Goal: Task Accomplishment & Management: Manage account settings

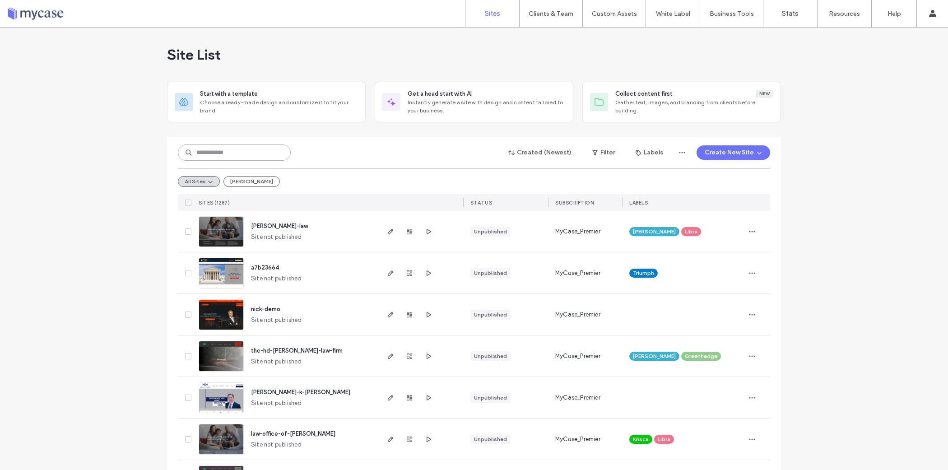
click at [264, 149] on input at bounding box center [234, 152] width 113 height 16
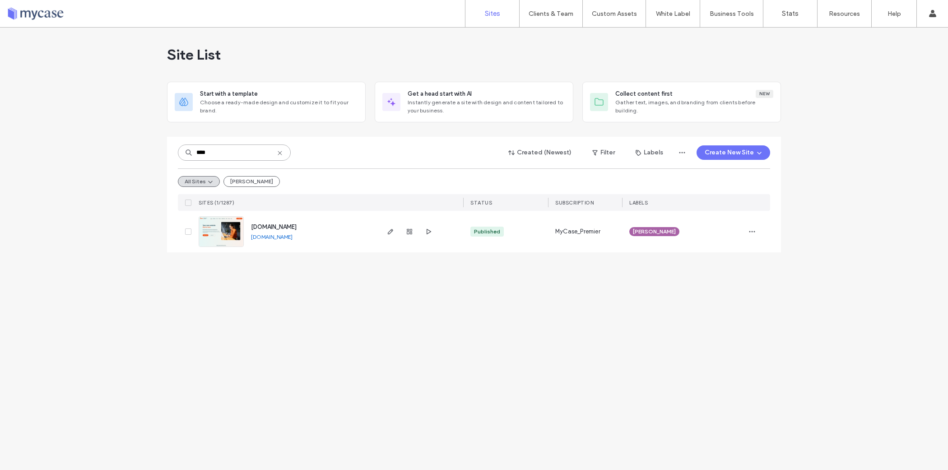
type input "****"
click at [297, 223] on span "www.affinipaywebhub.com" at bounding box center [274, 226] width 46 height 7
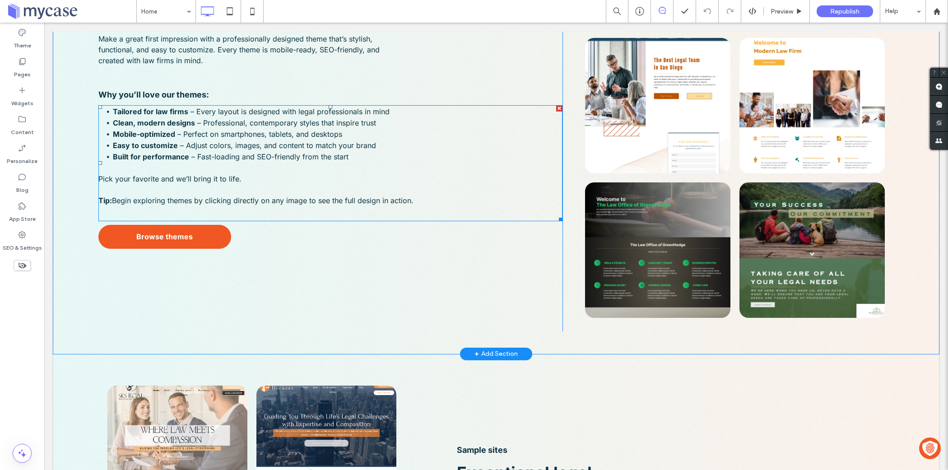
scroll to position [1268, 0]
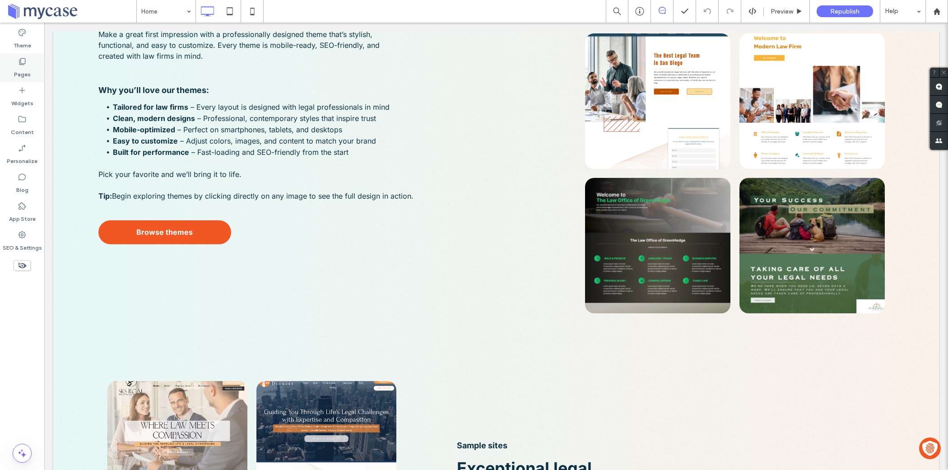
click at [21, 67] on label "Pages" at bounding box center [22, 72] width 17 height 13
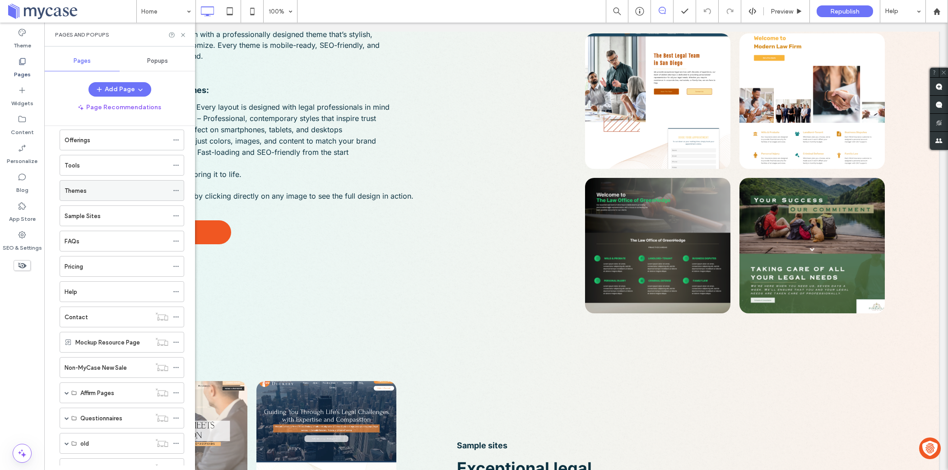
scroll to position [67, 0]
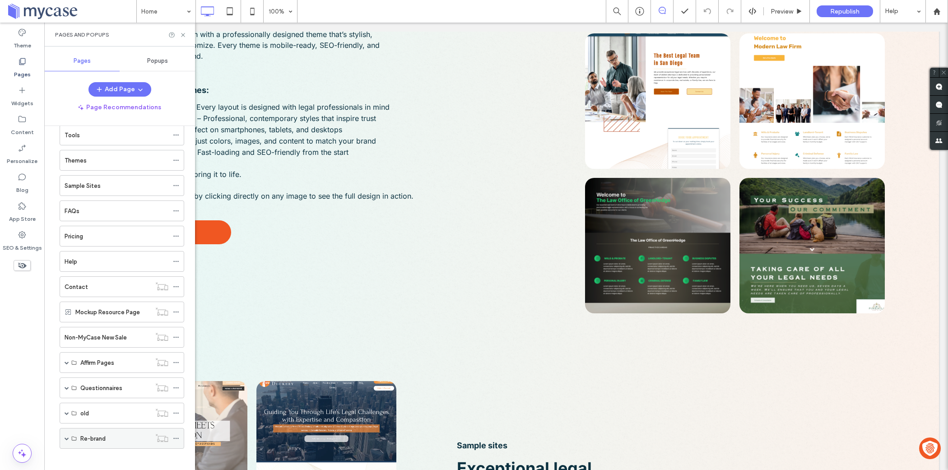
click at [69, 436] on span at bounding box center [67, 438] width 5 height 20
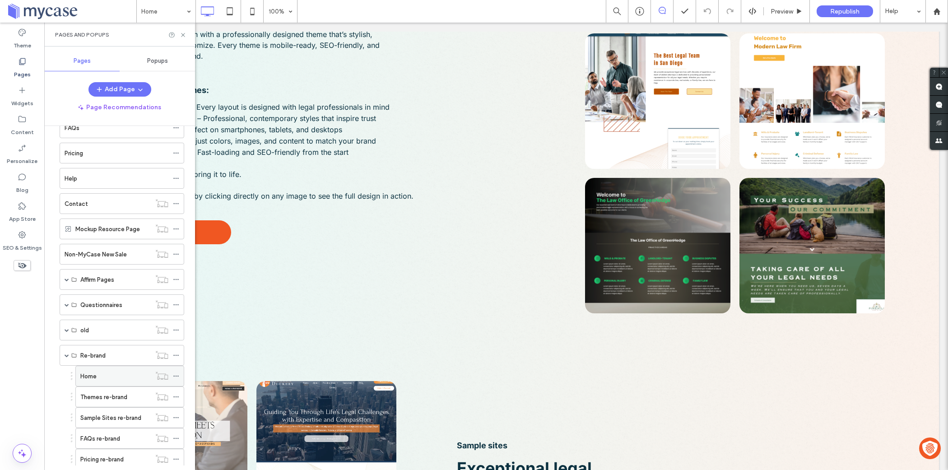
scroll to position [200, 0]
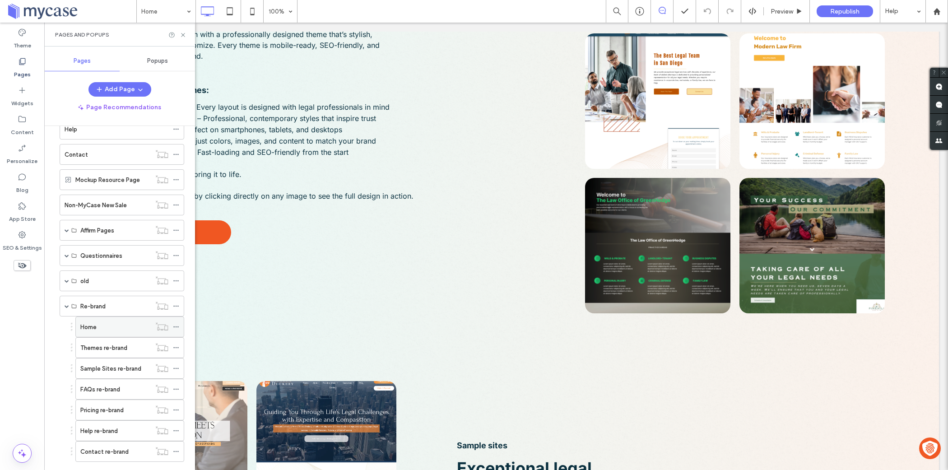
click at [96, 321] on label "Home" at bounding box center [88, 327] width 16 height 16
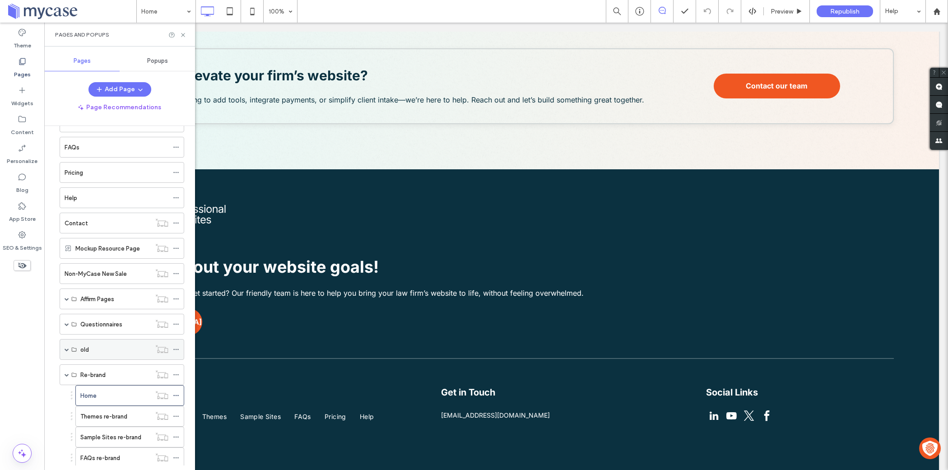
scroll to position [193, 0]
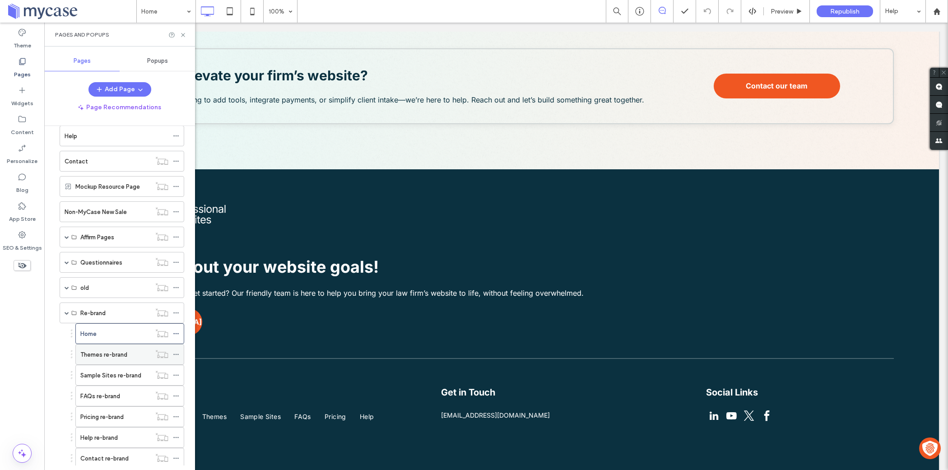
click at [118, 353] on label "Themes re-brand" at bounding box center [103, 355] width 47 height 16
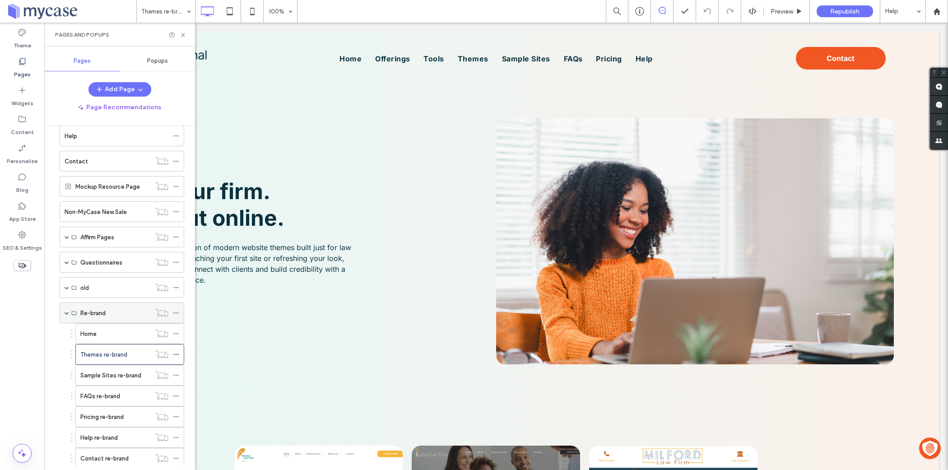
click at [67, 311] on span at bounding box center [67, 313] width 5 height 5
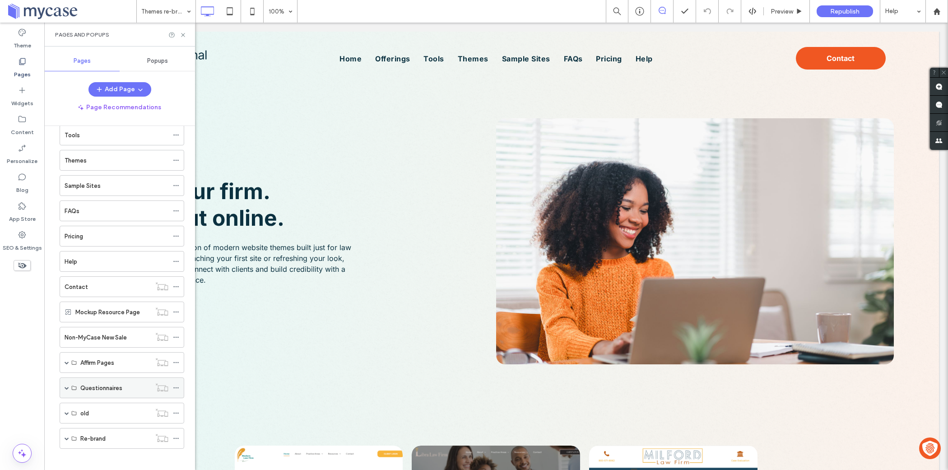
click at [65, 386] on span at bounding box center [67, 388] width 5 height 5
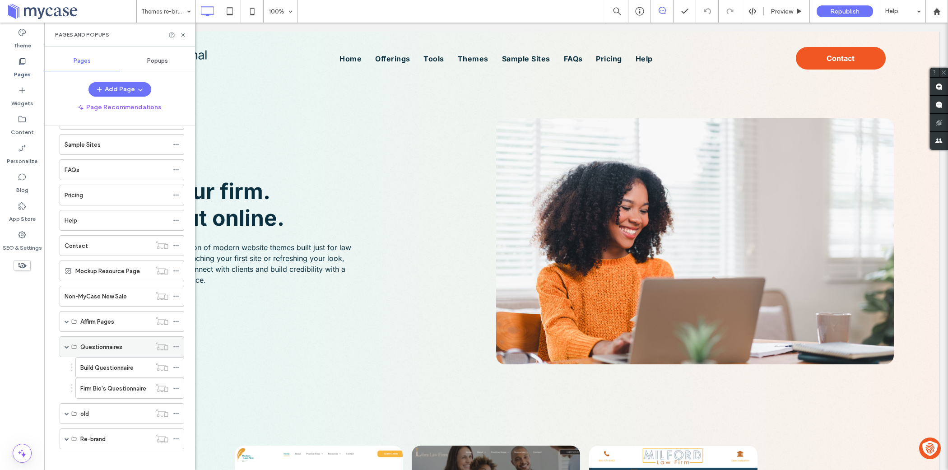
click at [65, 345] on span at bounding box center [67, 347] width 5 height 20
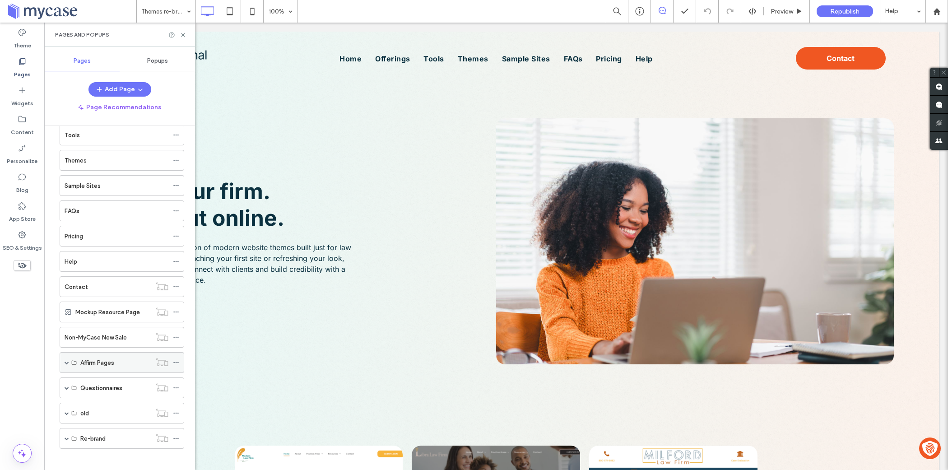
click at [66, 360] on span at bounding box center [67, 362] width 5 height 5
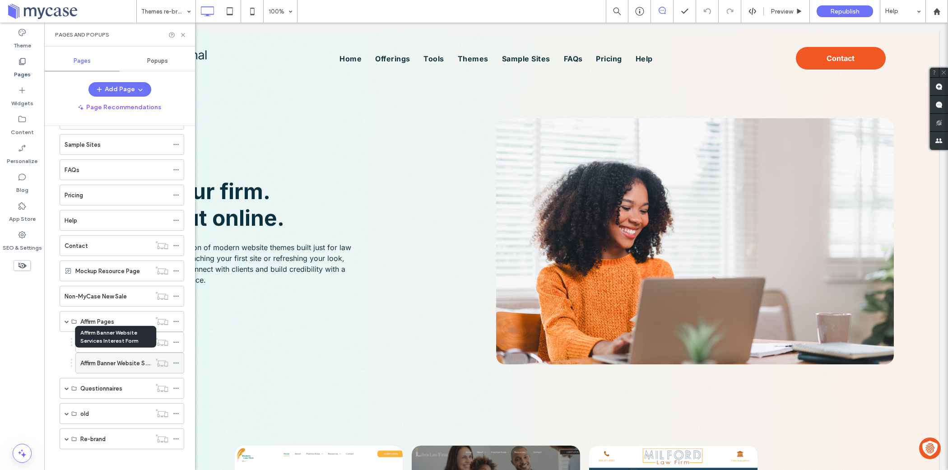
click at [90, 355] on label "Affirm Banner Website Services Interest Form" at bounding box center [141, 363] width 123 height 16
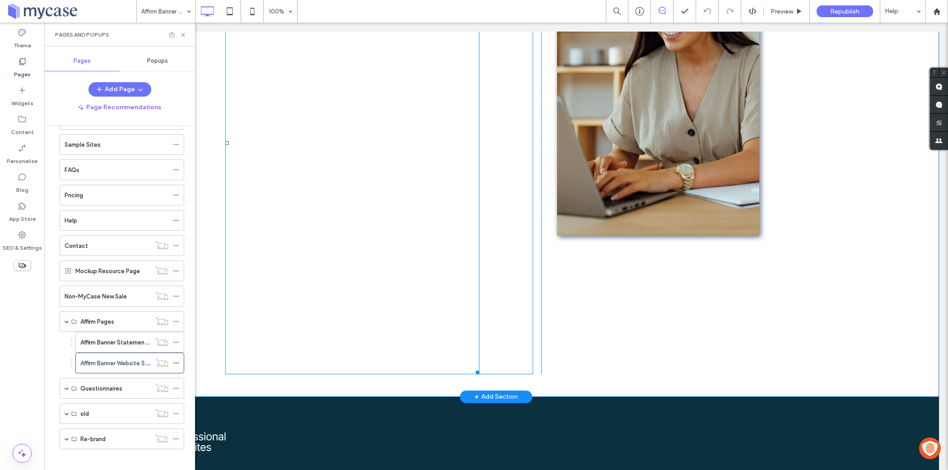
scroll to position [329, 0]
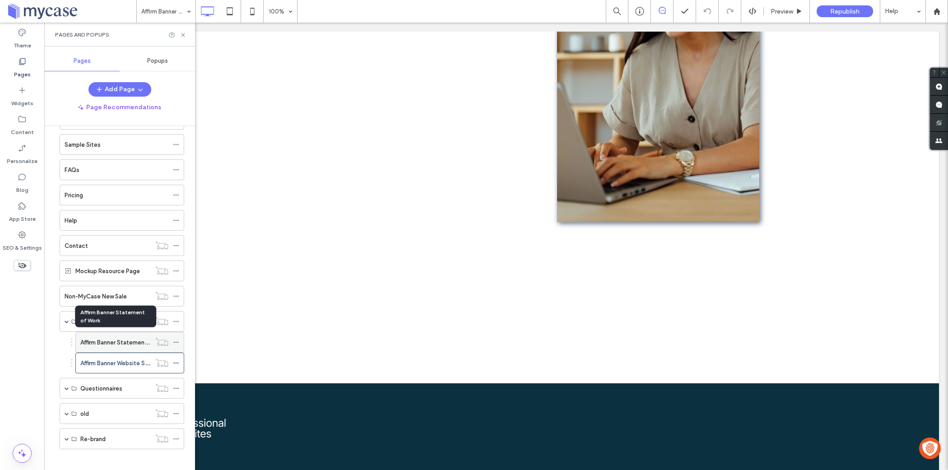
click at [113, 336] on label "Affirm Banner Statement of Work" at bounding box center [124, 343] width 89 height 16
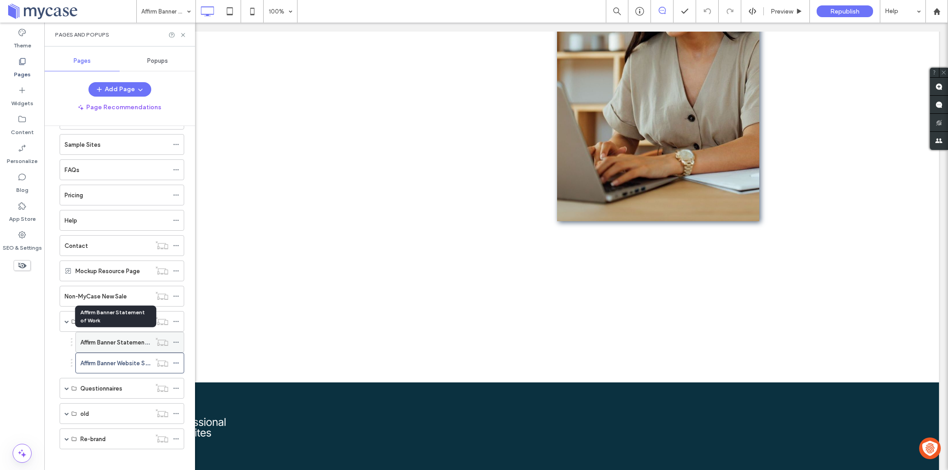
scroll to position [328, 0]
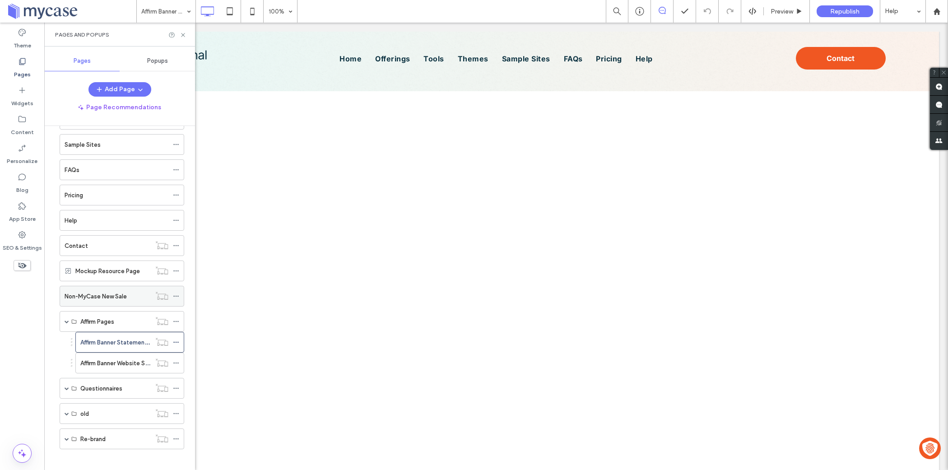
click at [114, 288] on label "Non-MyCase New Sale" at bounding box center [96, 296] width 62 height 16
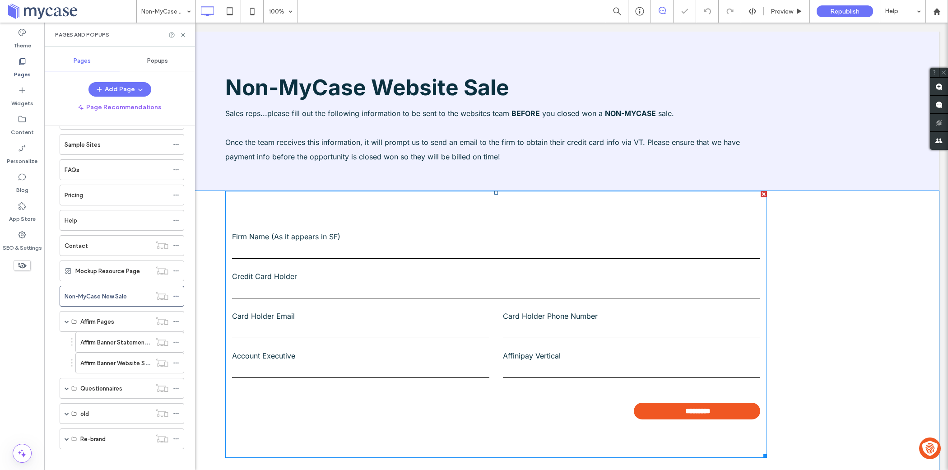
scroll to position [94, 0]
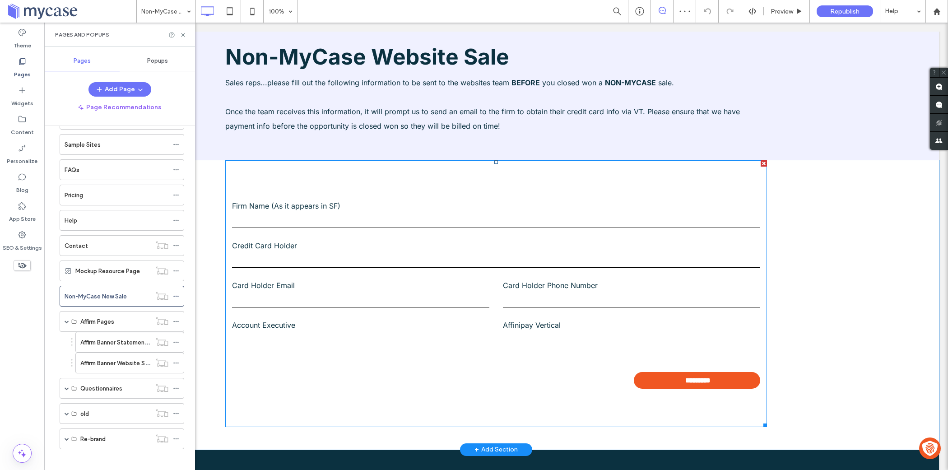
click at [335, 256] on input "text" at bounding box center [496, 261] width 528 height 14
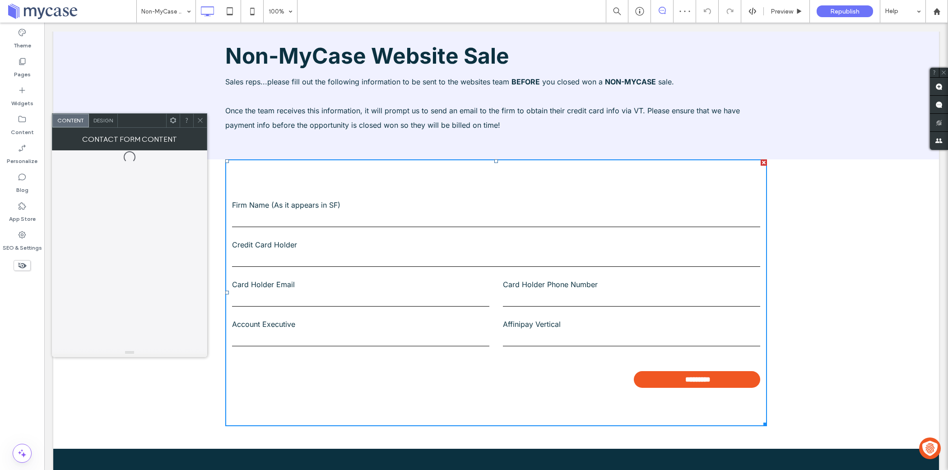
scroll to position [93, 0]
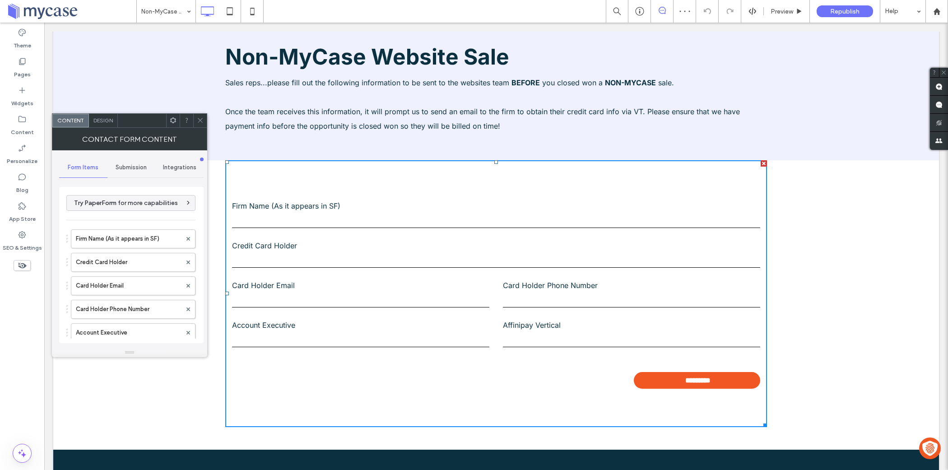
click at [132, 170] on span "Submission" at bounding box center [131, 167] width 31 height 7
click at [125, 202] on label "New submission notification" at bounding box center [131, 210] width 121 height 18
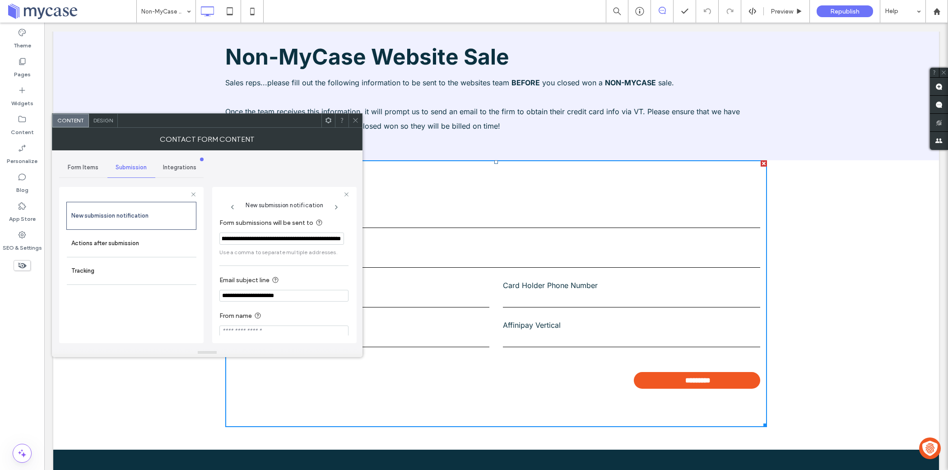
scroll to position [0, 347]
drag, startPoint x: 262, startPoint y: 238, endPoint x: 342, endPoint y: 238, distance: 79.9
click at [342, 238] on div "**********" at bounding box center [283, 238] width 129 height 12
click at [221, 240] on input "**********" at bounding box center [281, 238] width 124 height 12
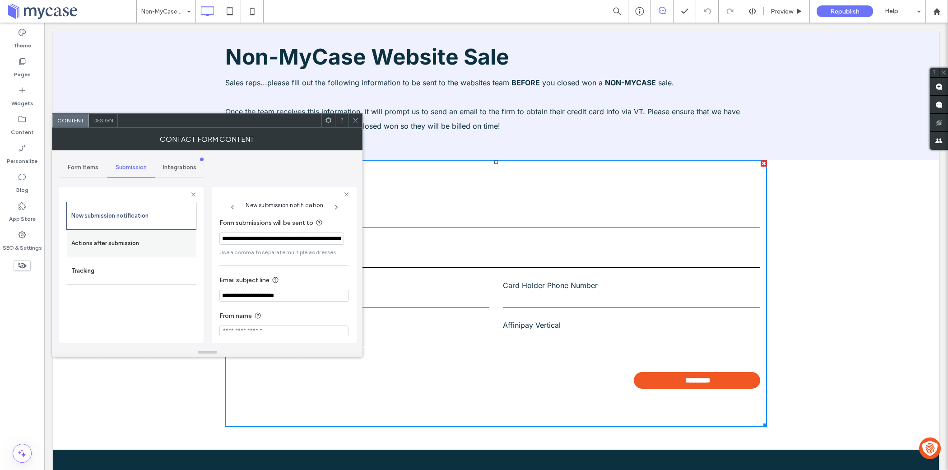
drag, startPoint x: 276, startPoint y: 239, endPoint x: 179, endPoint y: 239, distance: 96.6
click at [179, 239] on div "**********" at bounding box center [131, 264] width 144 height 168
type input "**********"
click at [353, 126] on span at bounding box center [355, 121] width 7 height 14
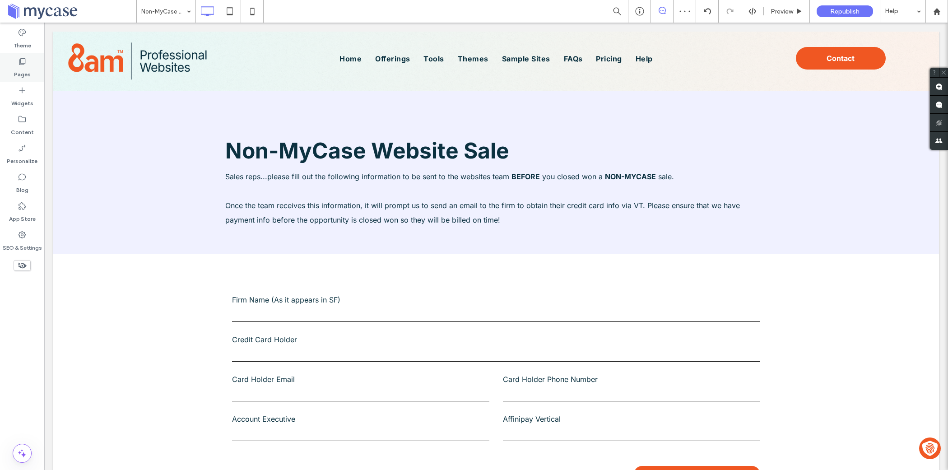
click at [32, 71] on div "Pages" at bounding box center [22, 67] width 44 height 29
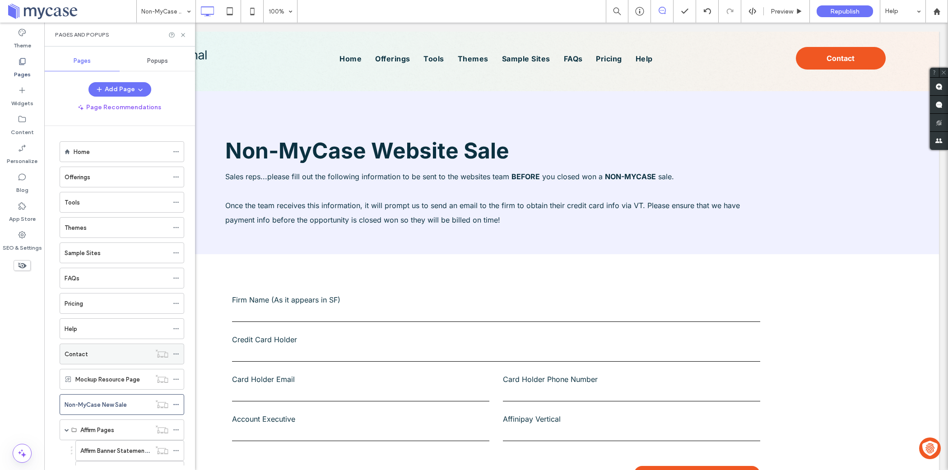
click at [108, 353] on div "Contact" at bounding box center [108, 353] width 86 height 9
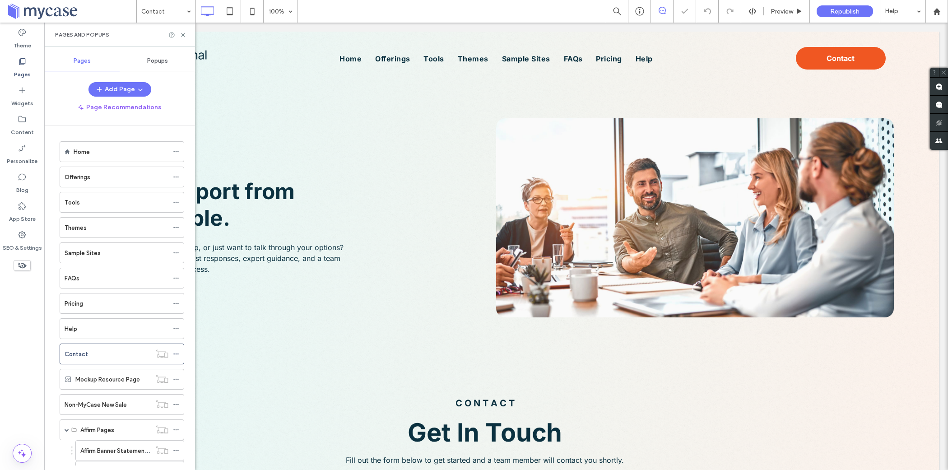
scroll to position [437, 0]
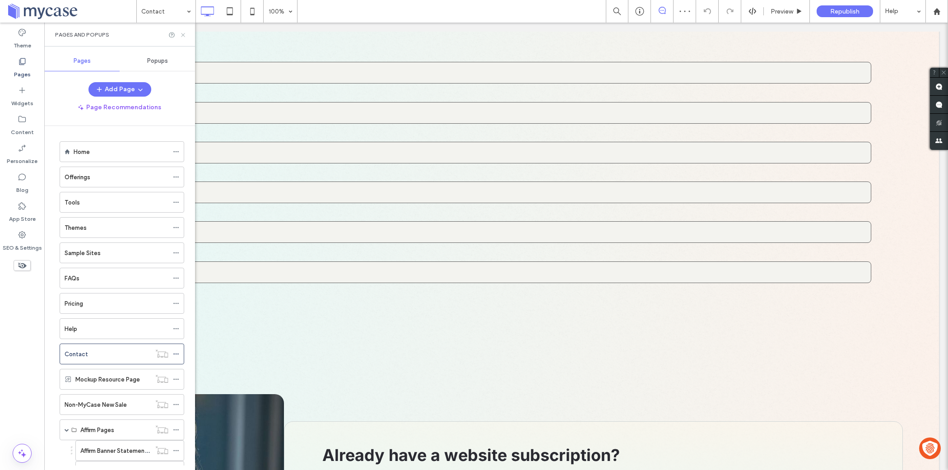
click at [183, 35] on use at bounding box center [183, 35] width 4 height 4
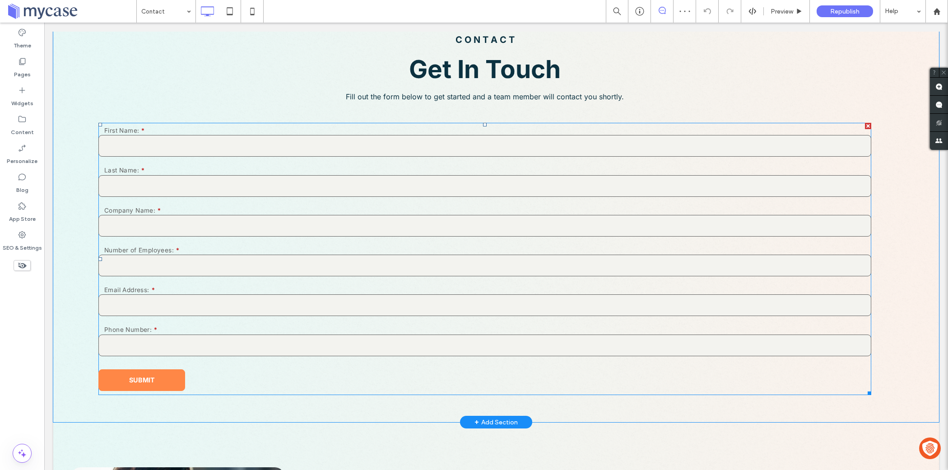
scroll to position [333, 0]
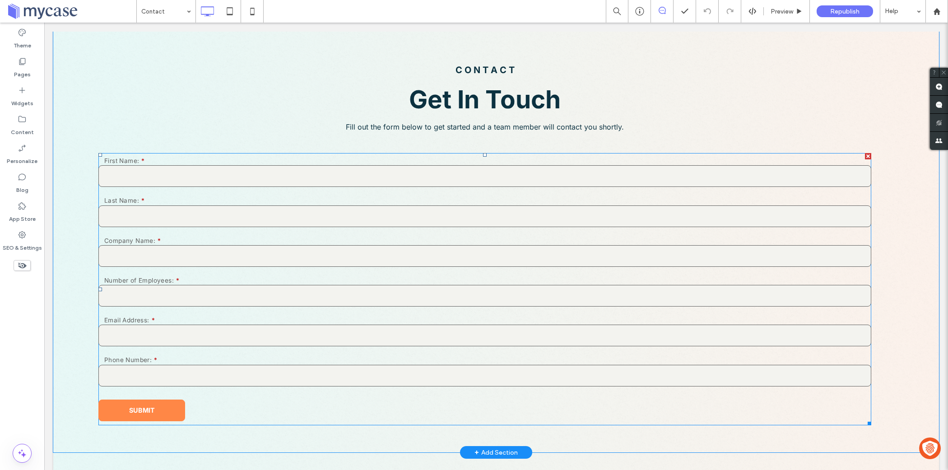
click at [238, 200] on span at bounding box center [484, 289] width 773 height 272
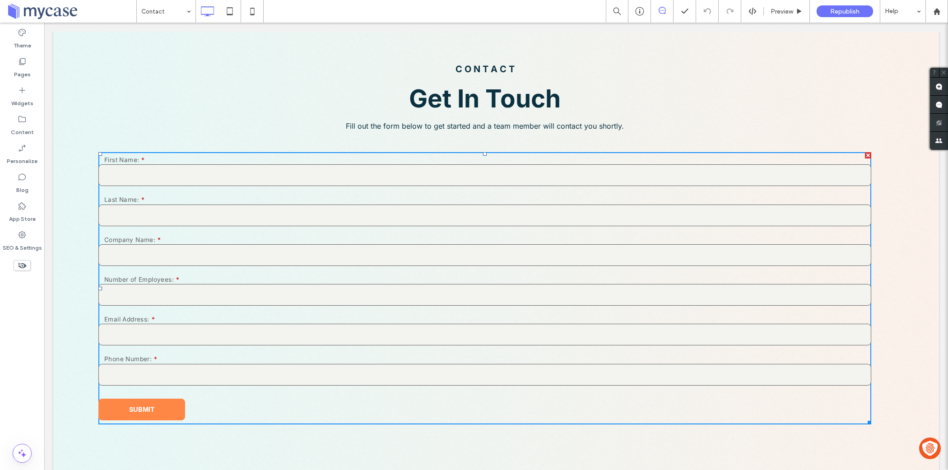
scroll to position [332, 0]
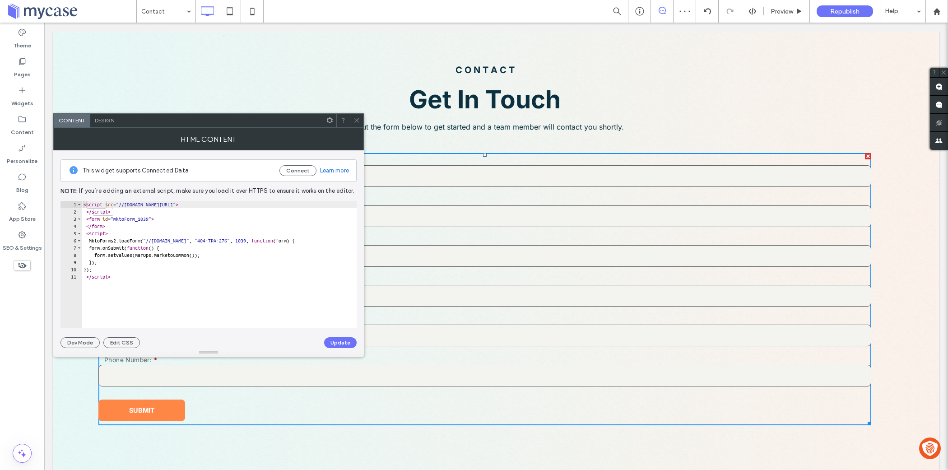
click at [361, 117] on div at bounding box center [357, 121] width 14 height 14
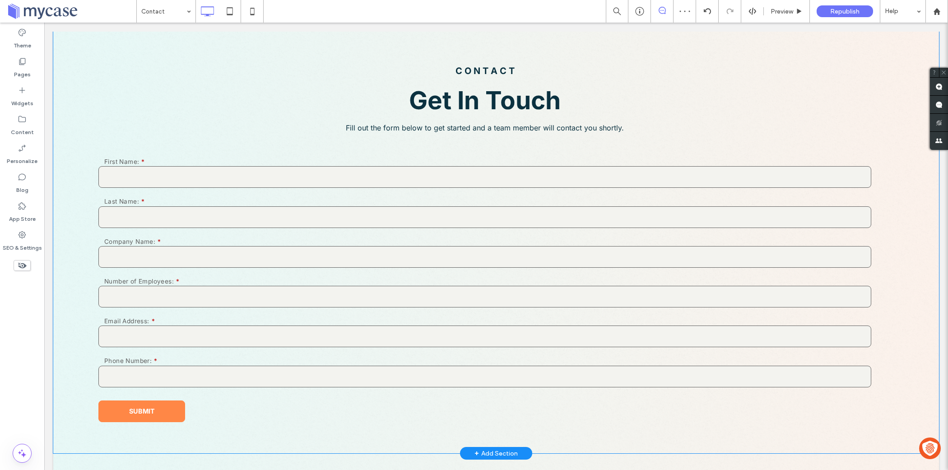
scroll to position [333, 0]
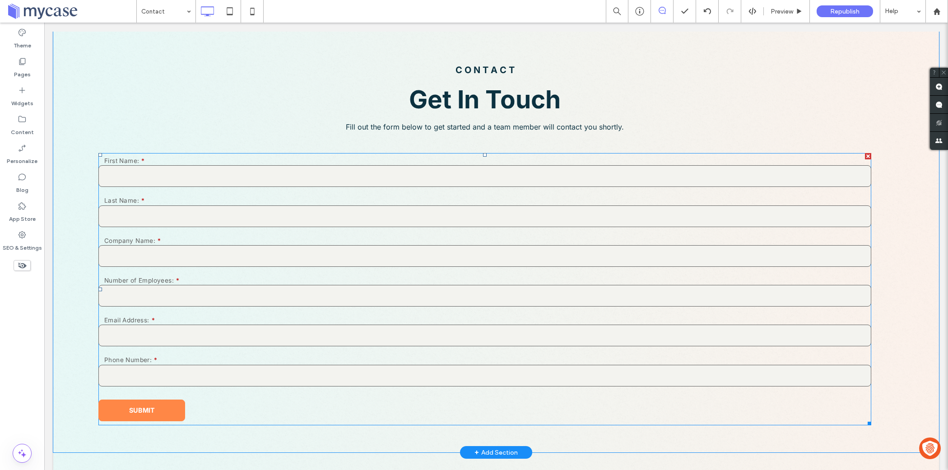
click at [272, 289] on span at bounding box center [484, 289] width 773 height 272
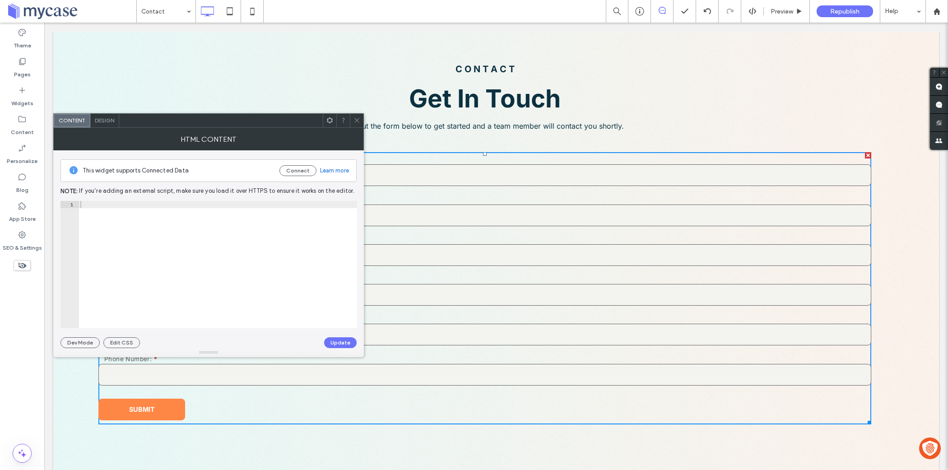
scroll to position [332, 0]
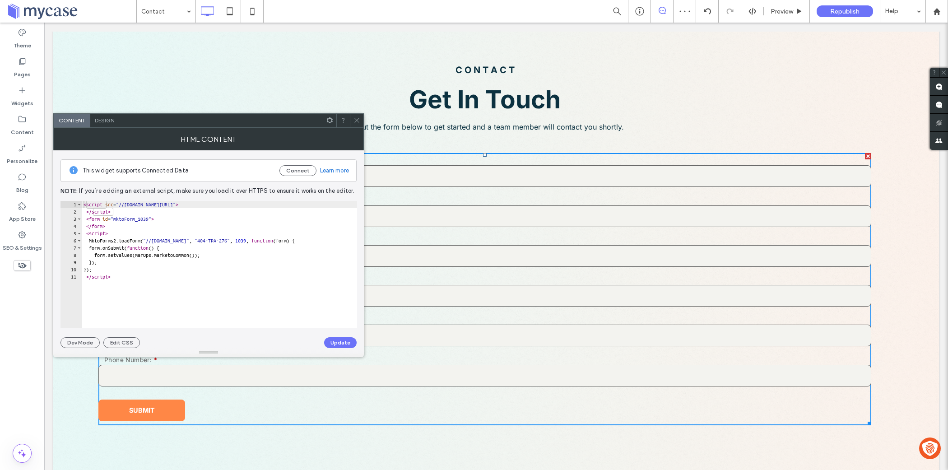
click at [103, 121] on span "Design" at bounding box center [104, 120] width 19 height 7
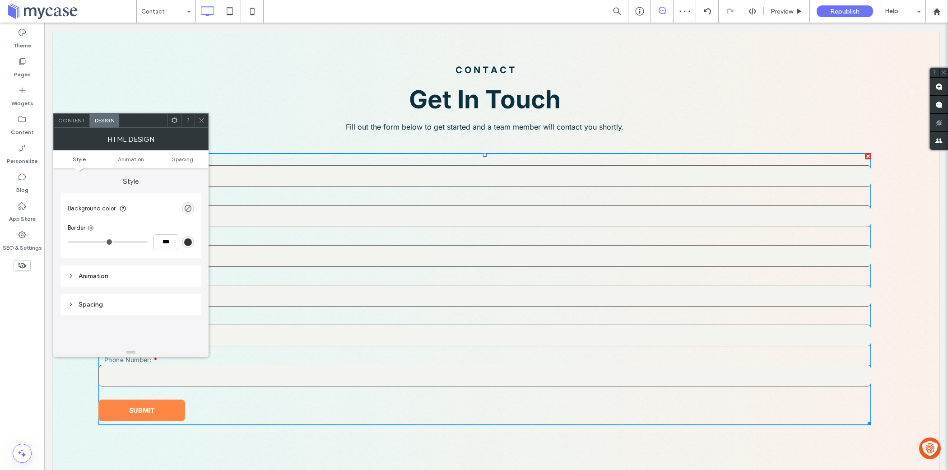
click at [74, 118] on span "Content" at bounding box center [71, 120] width 27 height 7
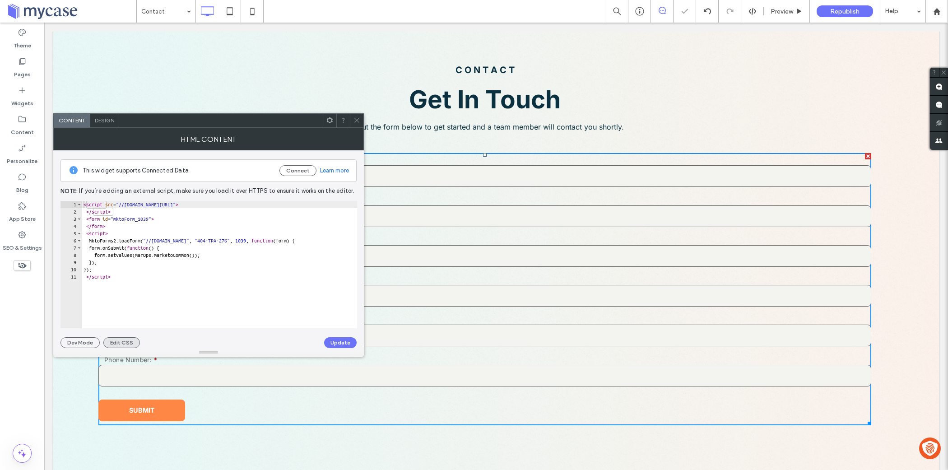
click at [128, 337] on button "Edit CSS" at bounding box center [121, 342] width 37 height 11
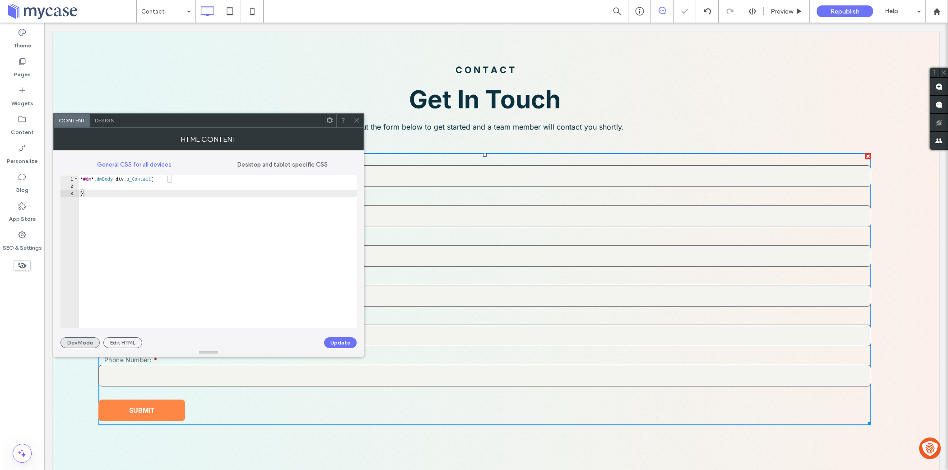
click at [87, 344] on button "Dev Mode" at bounding box center [79, 342] width 39 height 11
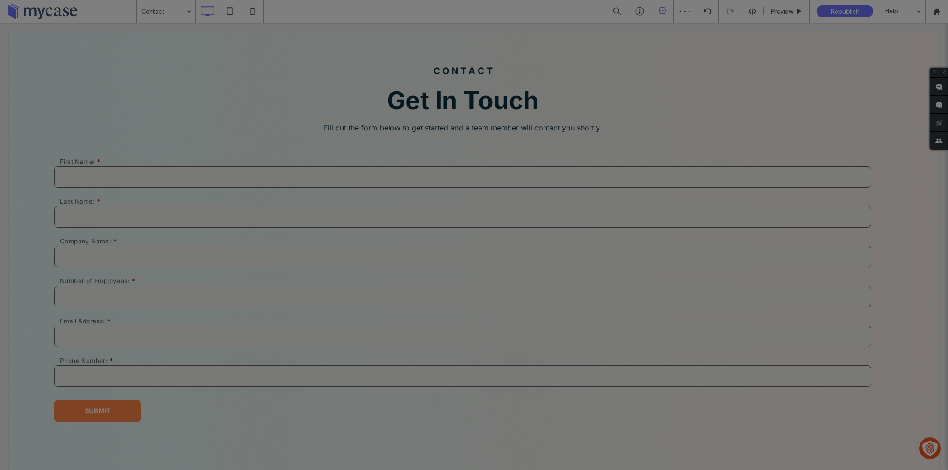
scroll to position [0, 0]
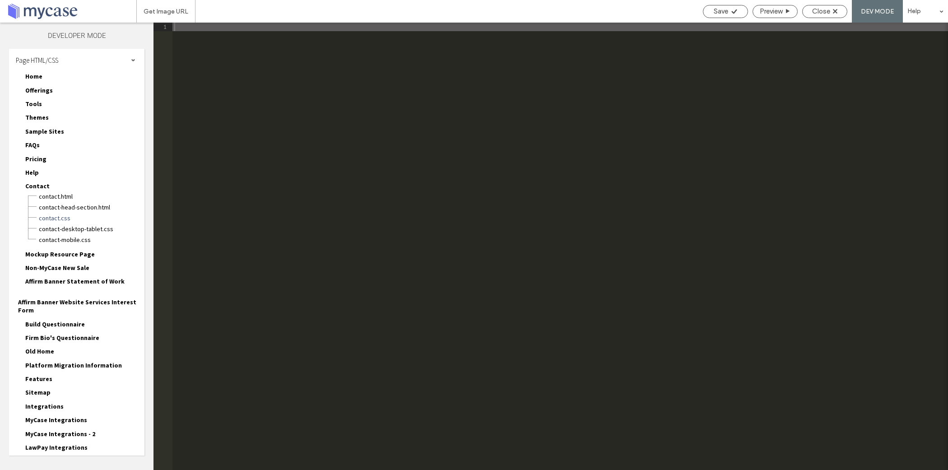
type textarea "**********"
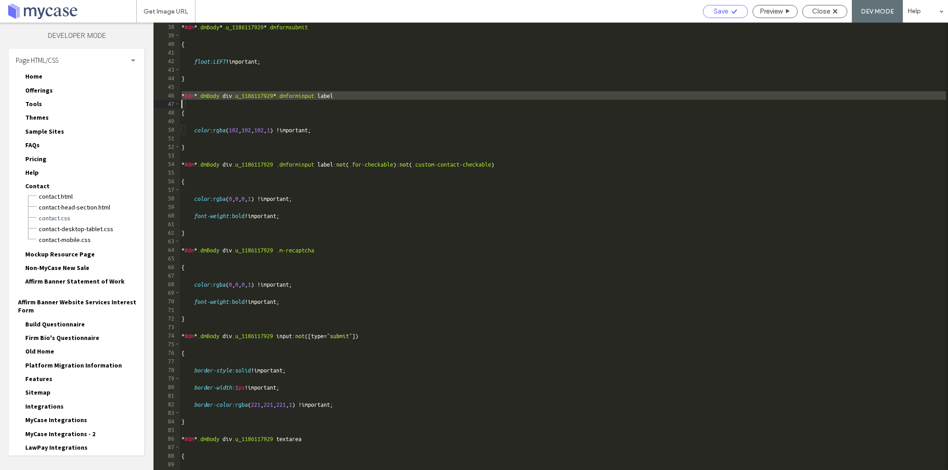
scroll to position [317, 0]
click at [831, 7] on div "Close" at bounding box center [825, 11] width 44 height 8
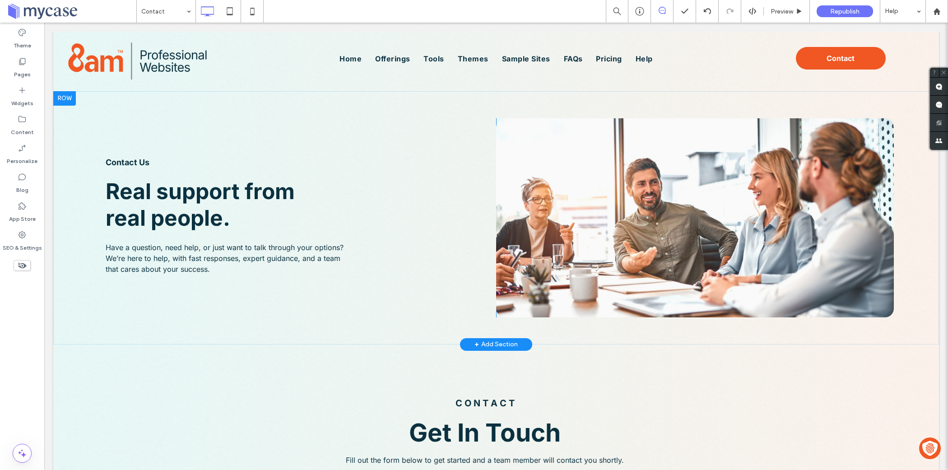
scroll to position [96, 0]
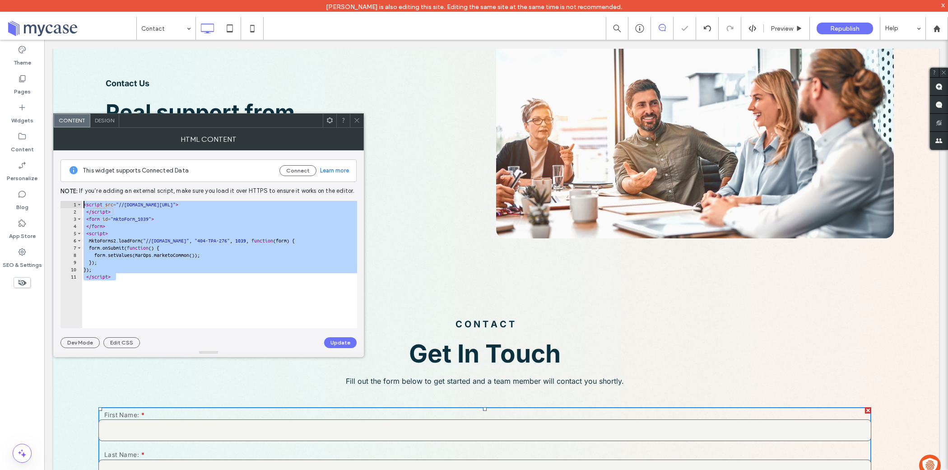
drag, startPoint x: 130, startPoint y: 281, endPoint x: 65, endPoint y: 181, distance: 119.2
click at [65, 181] on div "This widget supports Connected Data Connect Learn more Note: If you’re adding a…" at bounding box center [208, 249] width 296 height 198
type textarea "**********"
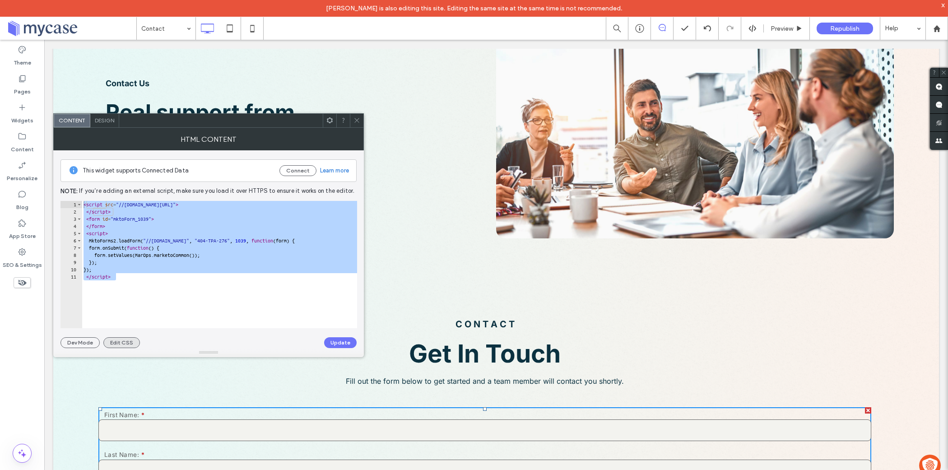
click at [117, 340] on button "Edit CSS" at bounding box center [121, 342] width 37 height 11
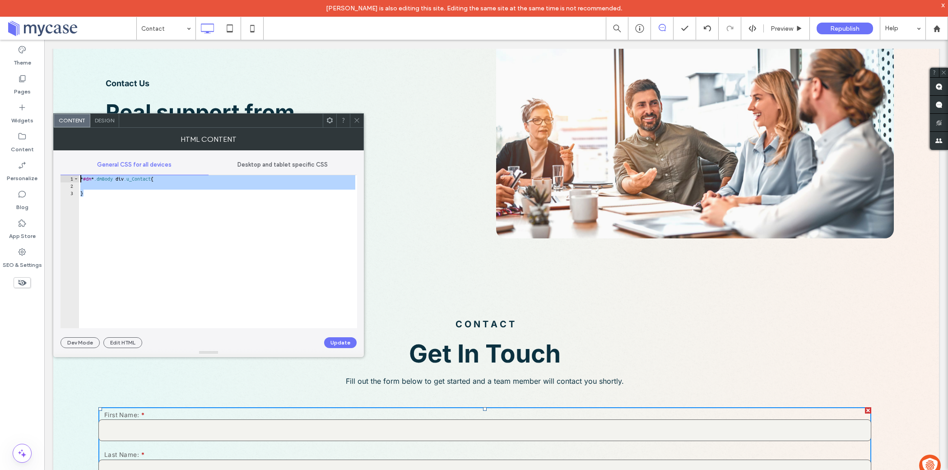
drag, startPoint x: 137, startPoint y: 239, endPoint x: 77, endPoint y: 164, distance: 95.7
click at [77, 164] on div "General CSS for all devices Desktop and tablet specific CSS * 1 2 3 * #dm * .dm…" at bounding box center [208, 241] width 296 height 173
type textarea "**********"
click at [16, 46] on div "Theme" at bounding box center [22, 56] width 44 height 29
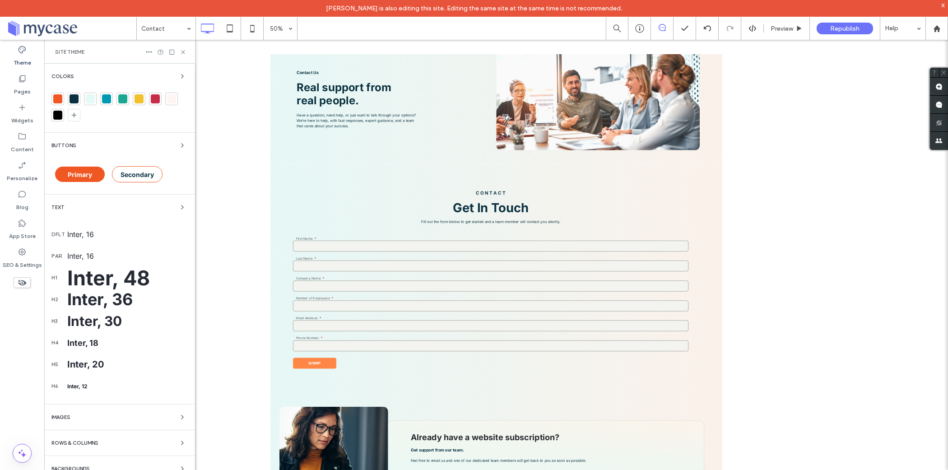
scroll to position [96, 0]
click at [58, 100] on div at bounding box center [57, 98] width 9 height 9
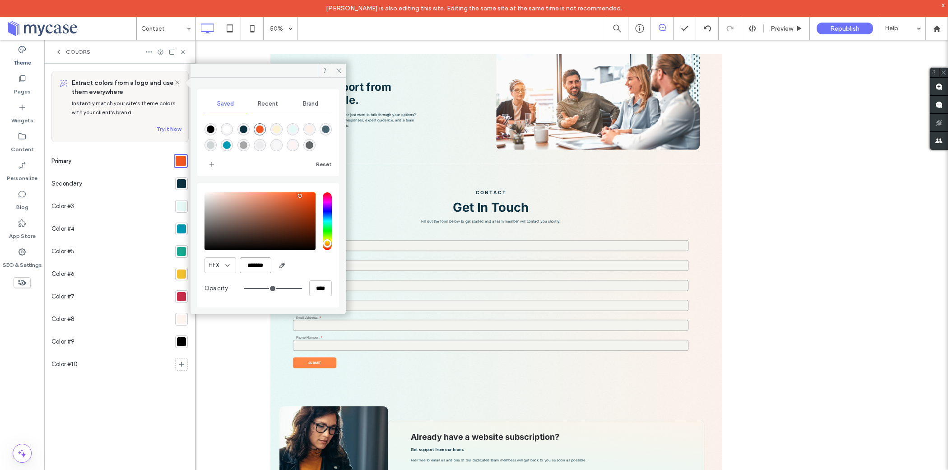
drag, startPoint x: 244, startPoint y: 264, endPoint x: 299, endPoint y: 264, distance: 55.1
click at [299, 264] on div "HEX *******" at bounding box center [268, 265] width 127 height 16
click at [28, 63] on label "Theme" at bounding box center [23, 60] width 18 height 13
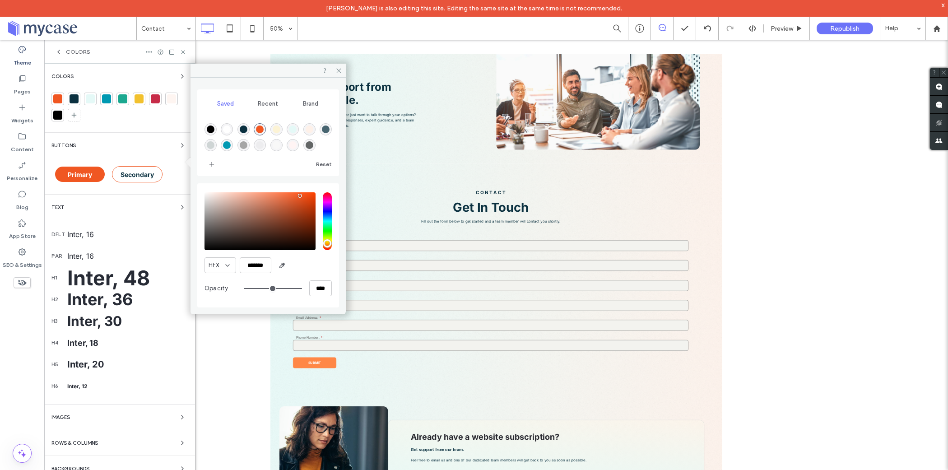
click at [85, 179] on div "Primary" at bounding box center [80, 174] width 50 height 15
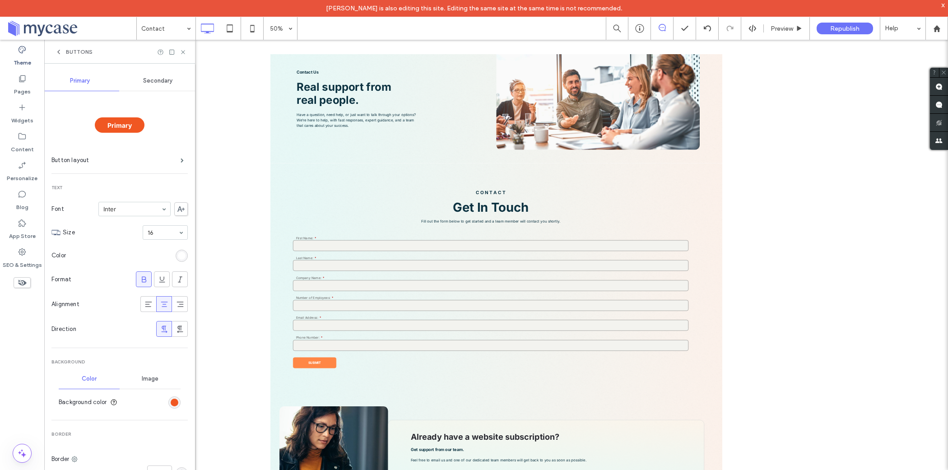
click at [56, 54] on icon at bounding box center [58, 51] width 7 height 7
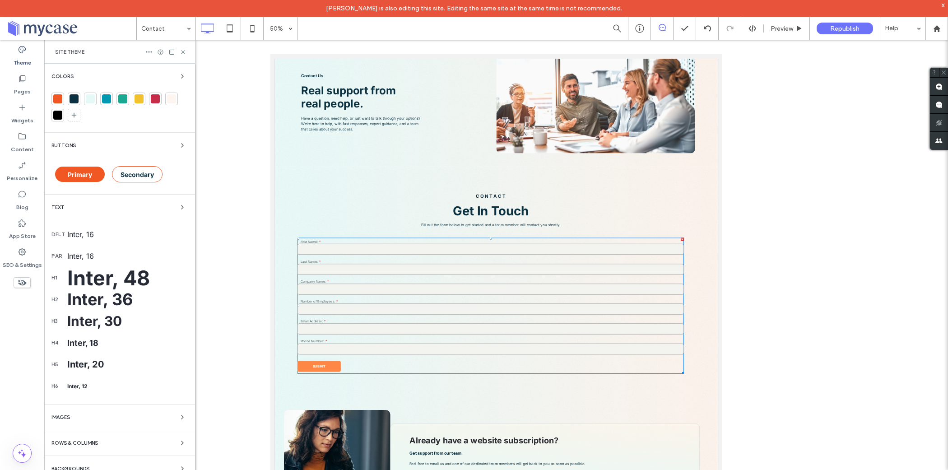
scroll to position [375, 0]
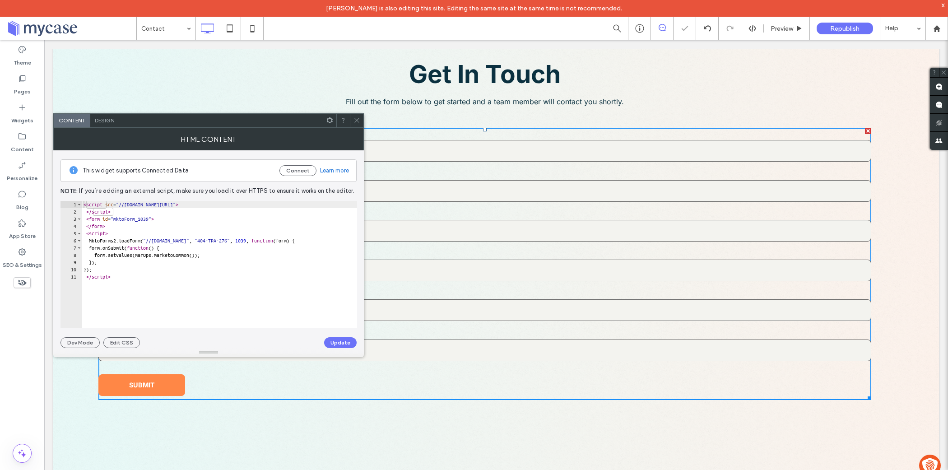
click at [105, 120] on span "Design" at bounding box center [104, 120] width 19 height 7
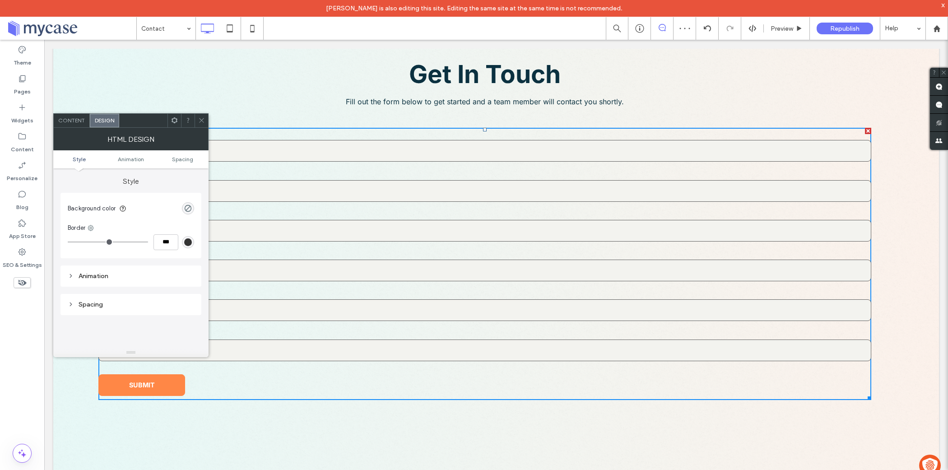
click at [74, 123] on span "Content" at bounding box center [71, 120] width 27 height 7
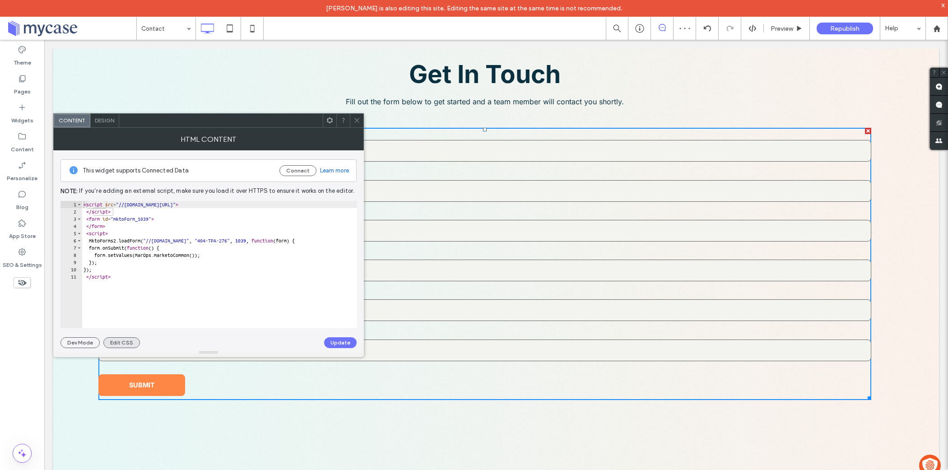
click at [121, 338] on button "Edit CSS" at bounding box center [121, 342] width 37 height 11
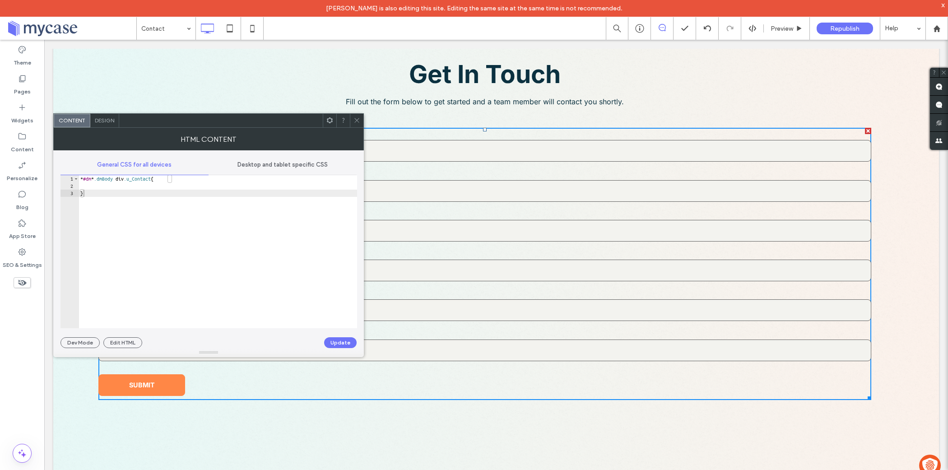
type textarea "*"
click at [96, 214] on div "* #dm * .dmBody div .u_Contact { }" at bounding box center [218, 259] width 279 height 168
paste textarea "Cursor at row 21"
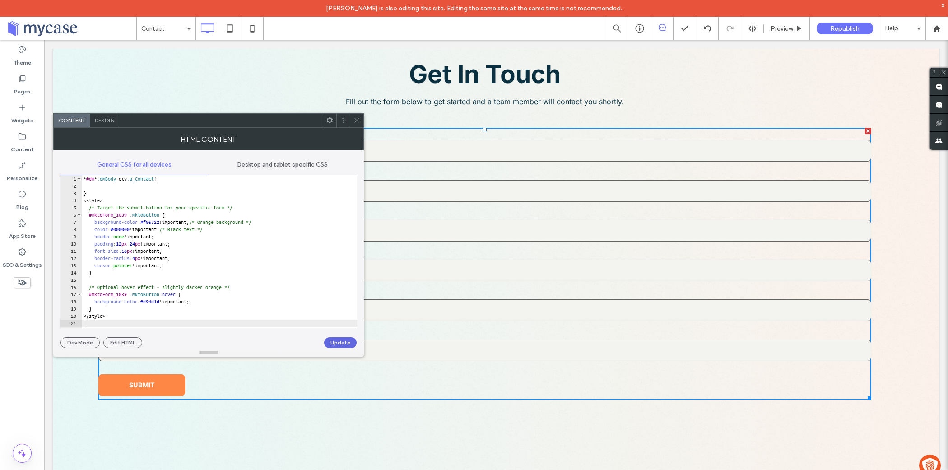
click at [339, 344] on button "Update" at bounding box center [340, 342] width 33 height 11
click at [358, 123] on icon at bounding box center [356, 120] width 7 height 7
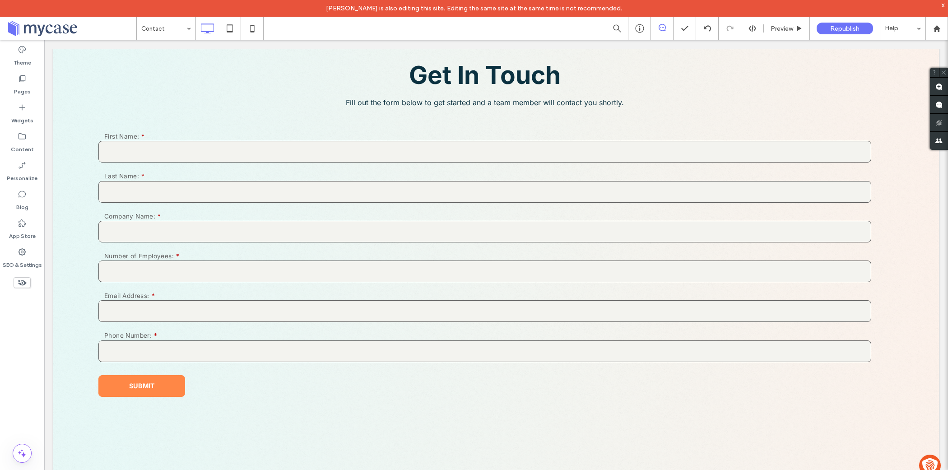
scroll to position [376, 0]
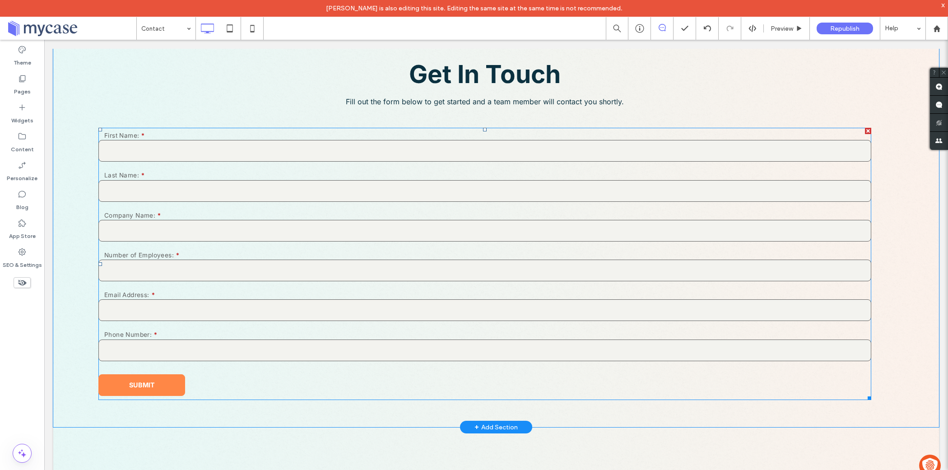
click at [290, 246] on span at bounding box center [484, 264] width 773 height 272
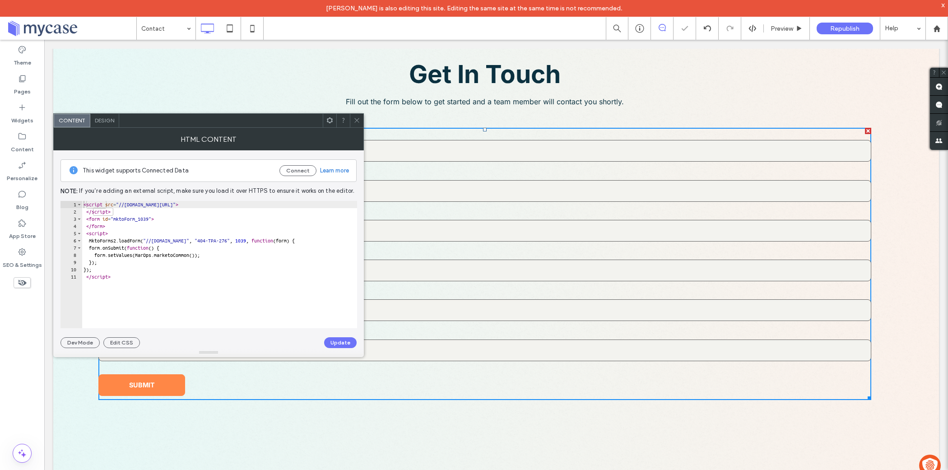
click at [362, 117] on div at bounding box center [357, 121] width 14 height 14
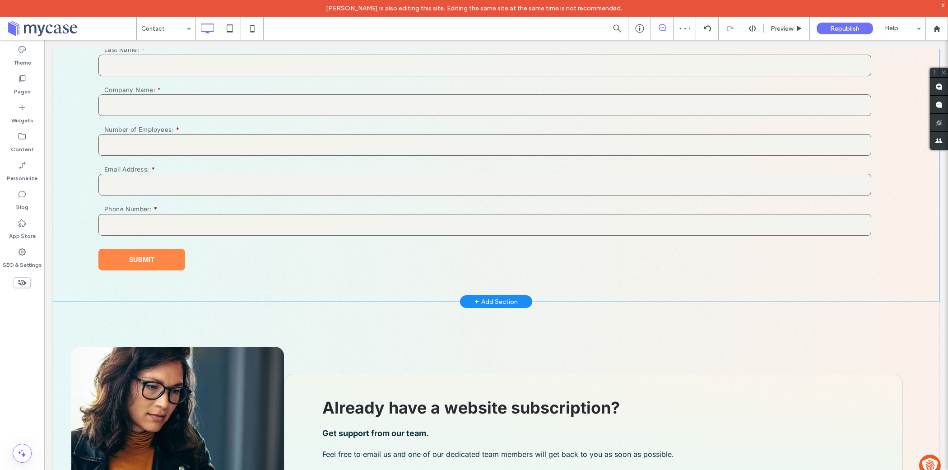
scroll to position [499, 0]
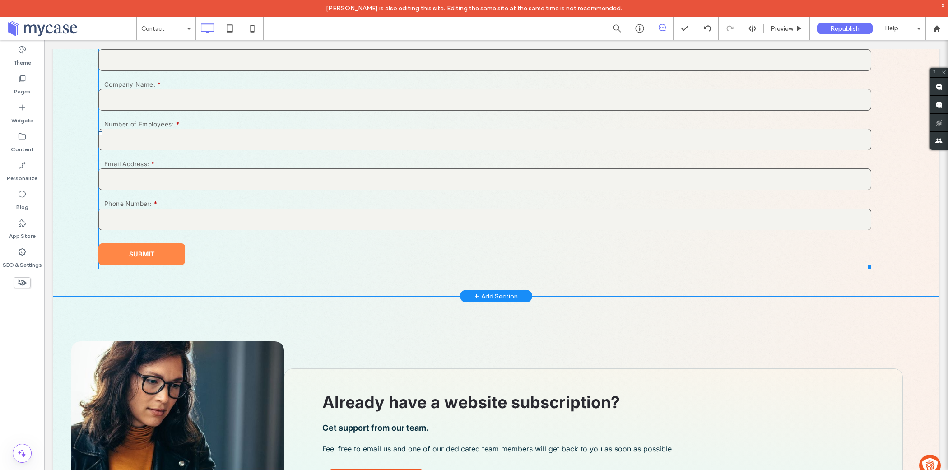
click at [201, 164] on span at bounding box center [484, 133] width 773 height 272
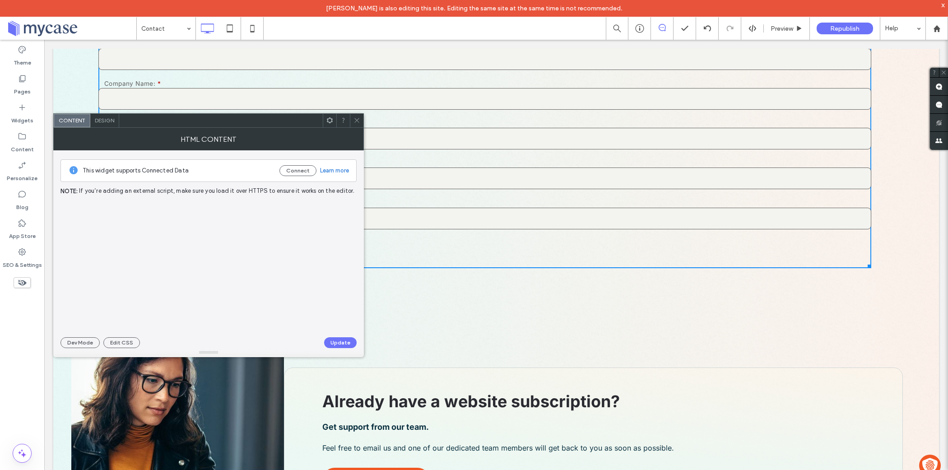
scroll to position [506, 0]
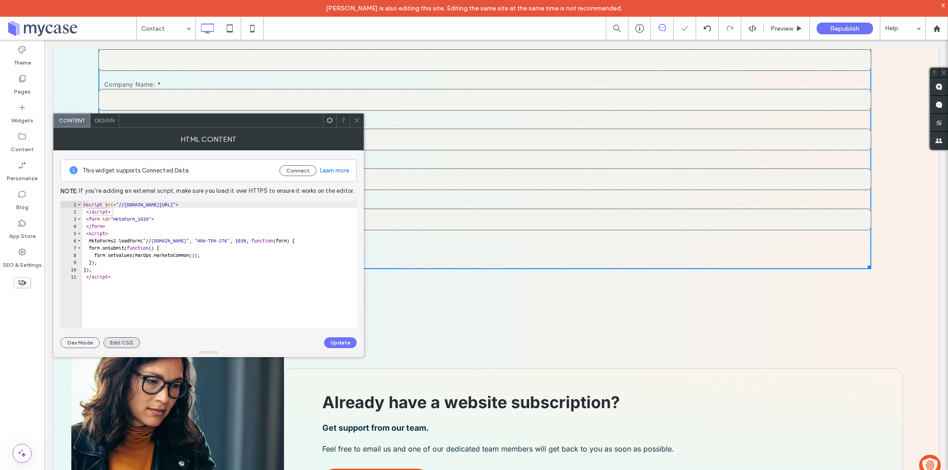
click at [117, 346] on button "Edit CSS" at bounding box center [121, 342] width 37 height 11
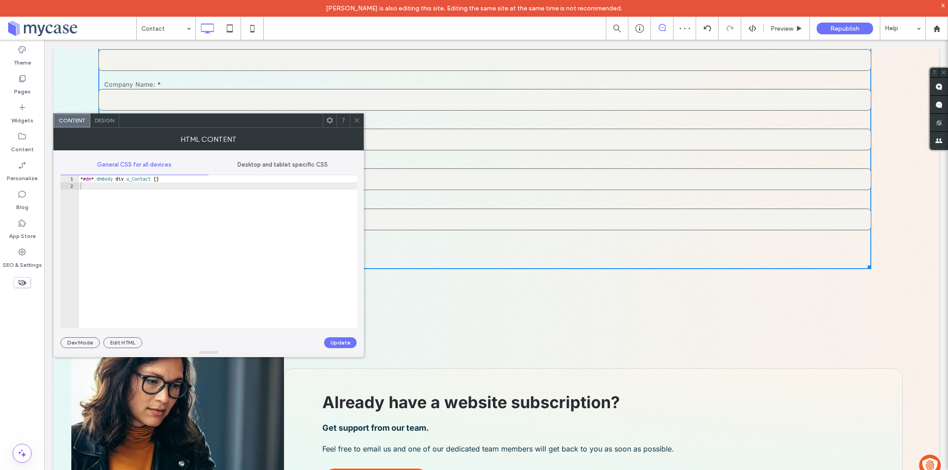
click at [136, 204] on div "* #dm * .dmBody div .u_Contact { }" at bounding box center [218, 259] width 279 height 168
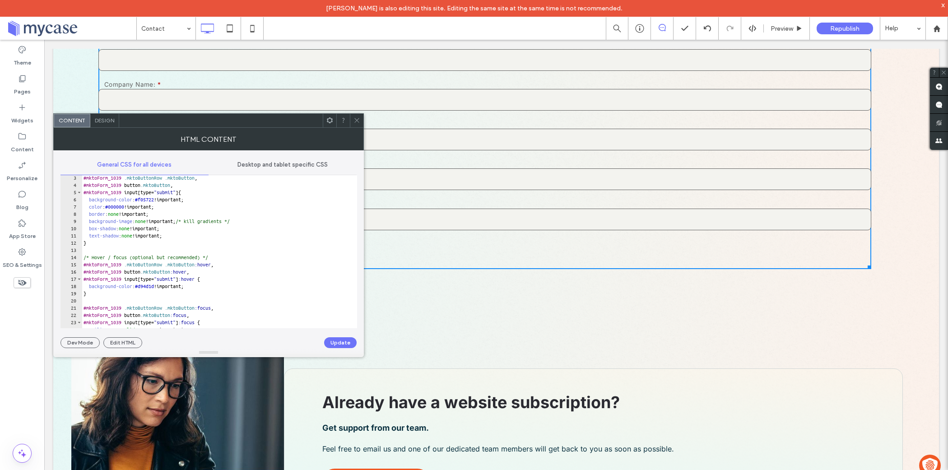
scroll to position [0, 0]
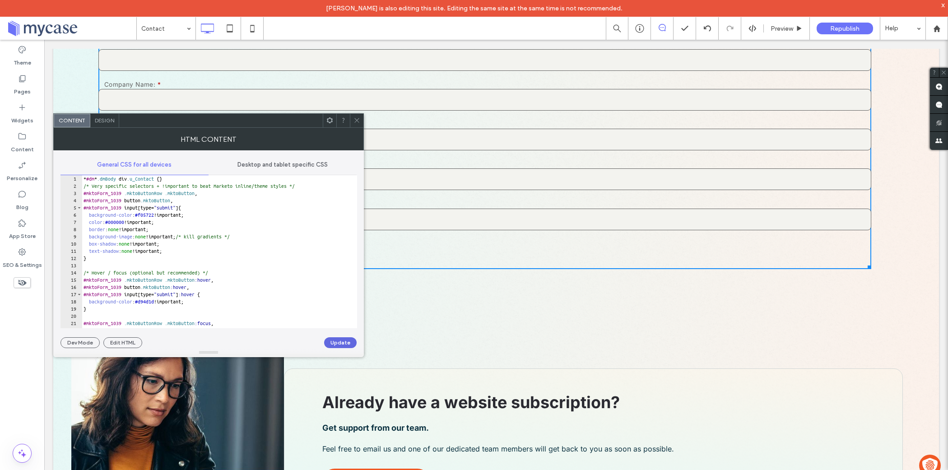
click at [343, 344] on button "Update" at bounding box center [340, 342] width 33 height 11
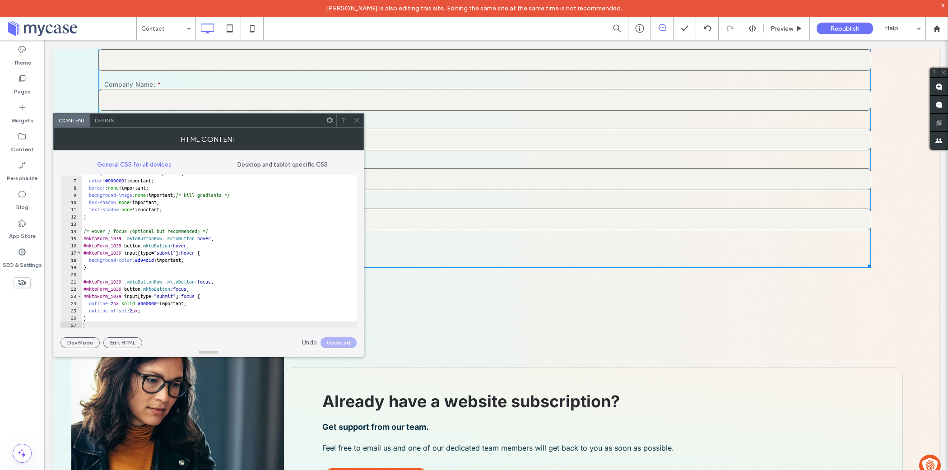
click at [353, 122] on icon at bounding box center [356, 120] width 7 height 7
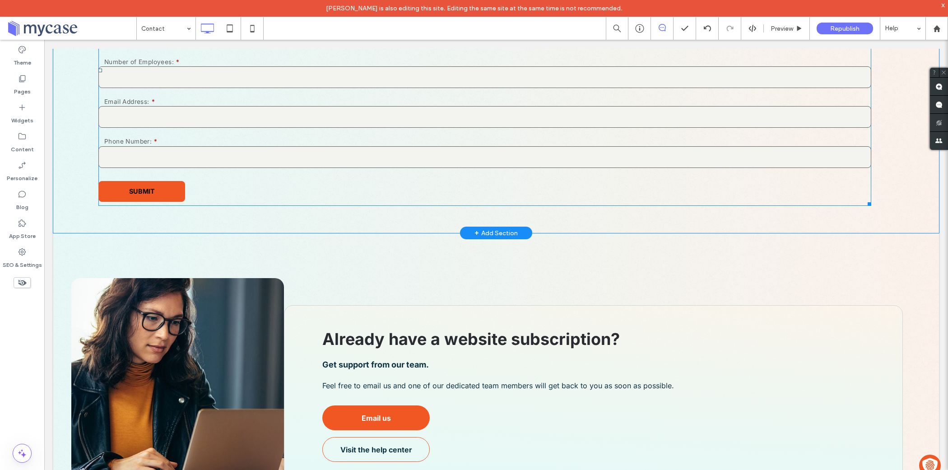
scroll to position [564, 0]
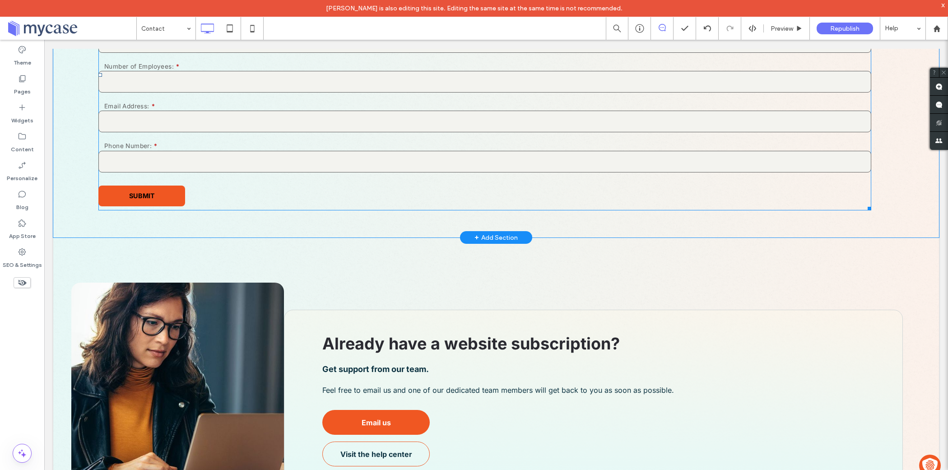
click at [177, 150] on span at bounding box center [484, 74] width 773 height 271
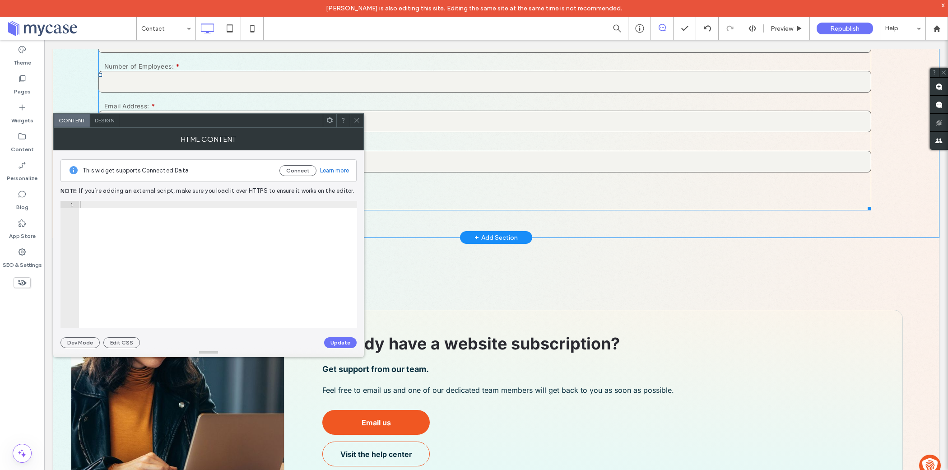
scroll to position [563, 0]
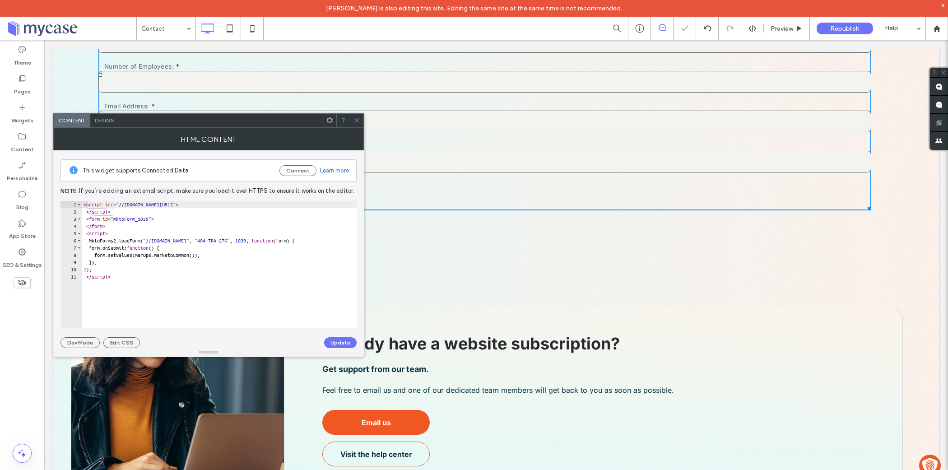
click at [115, 336] on div "This widget supports Connected Data Connect Learn more Note: If you’re adding a…" at bounding box center [208, 249] width 296 height 198
click at [115, 343] on button "Edit CSS" at bounding box center [121, 342] width 37 height 11
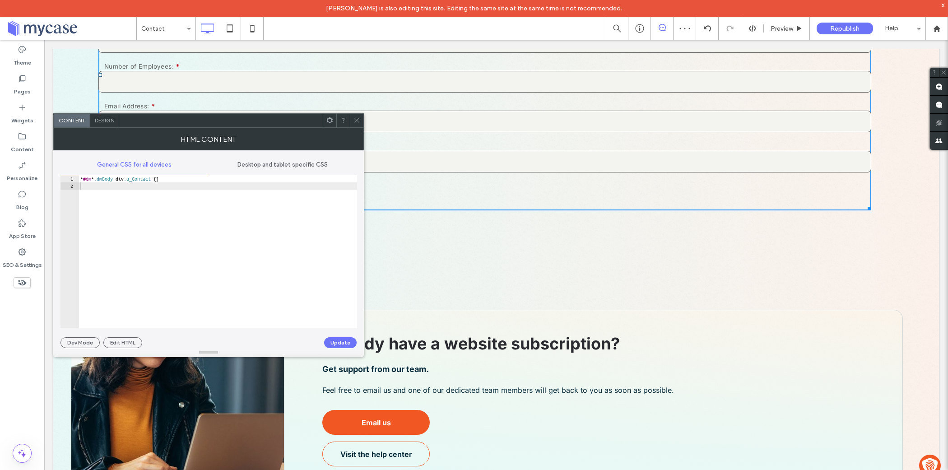
click at [113, 184] on div "* #dm * .dmBody div .u_Contact { }" at bounding box center [218, 259] width 279 height 168
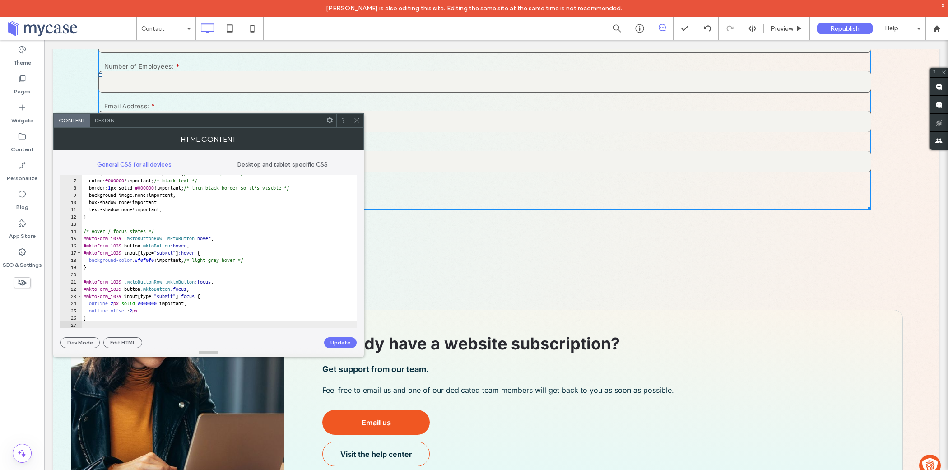
scroll to position [0, 0]
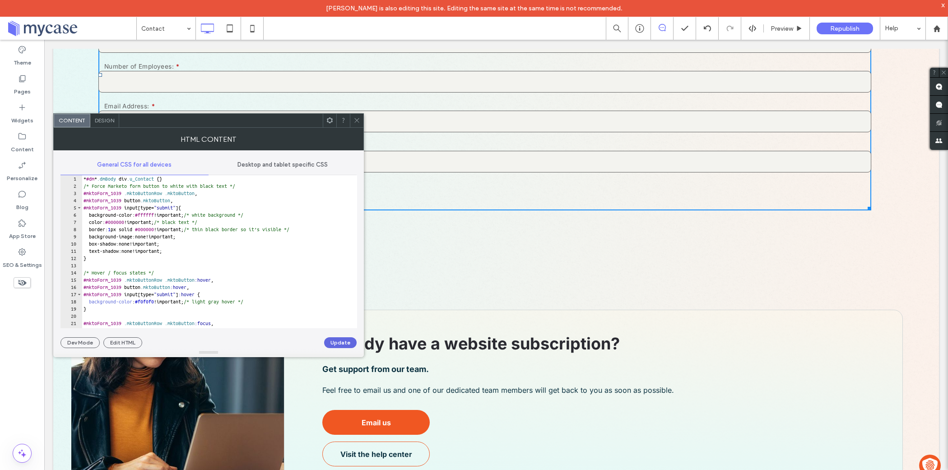
click at [337, 343] on button "Update" at bounding box center [340, 342] width 33 height 11
click at [358, 118] on icon at bounding box center [356, 120] width 7 height 7
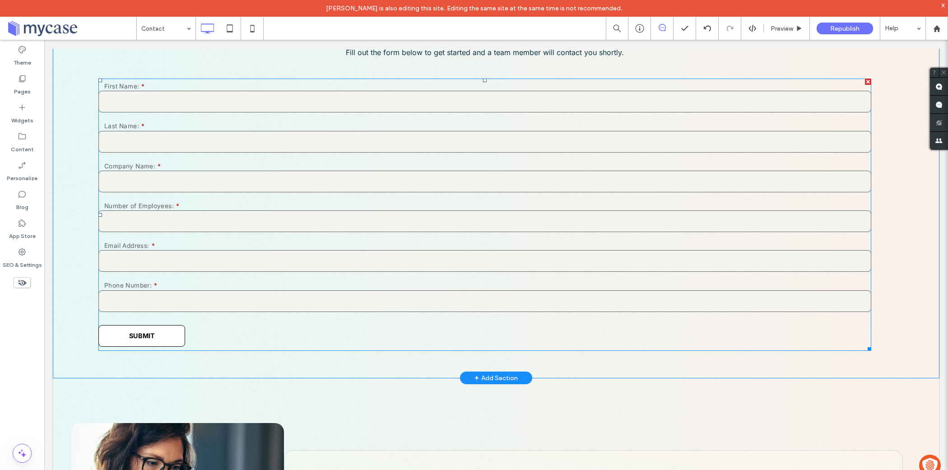
scroll to position [348, 0]
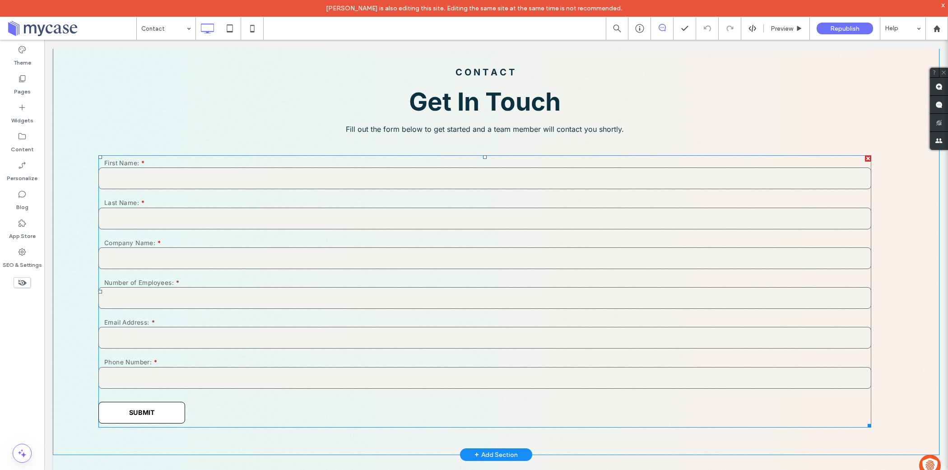
click at [220, 241] on span at bounding box center [484, 291] width 773 height 272
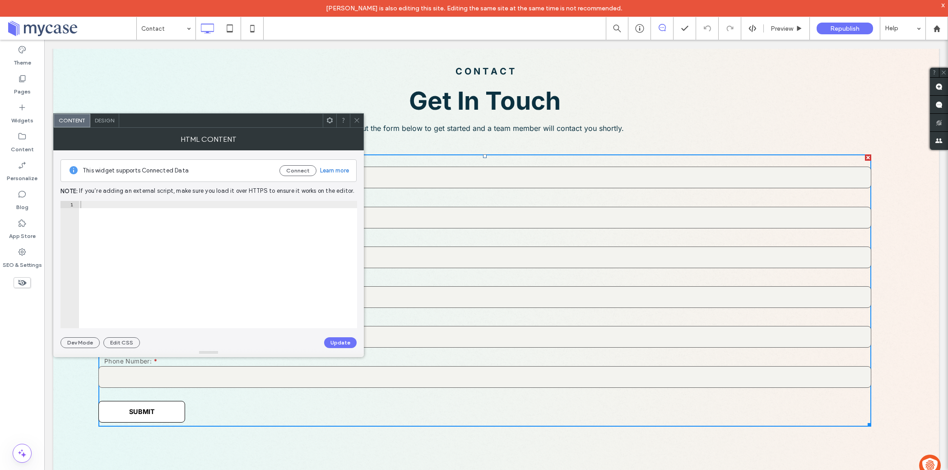
scroll to position [347, 0]
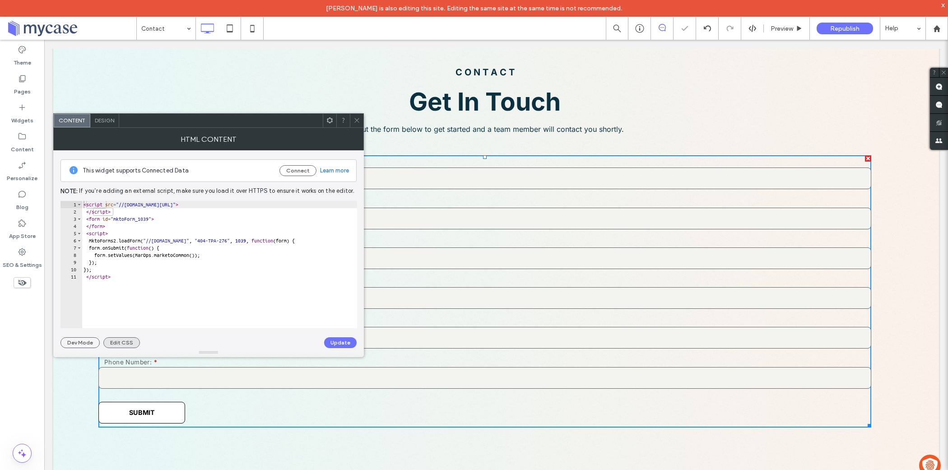
click at [124, 342] on button "Edit CSS" at bounding box center [121, 342] width 37 height 11
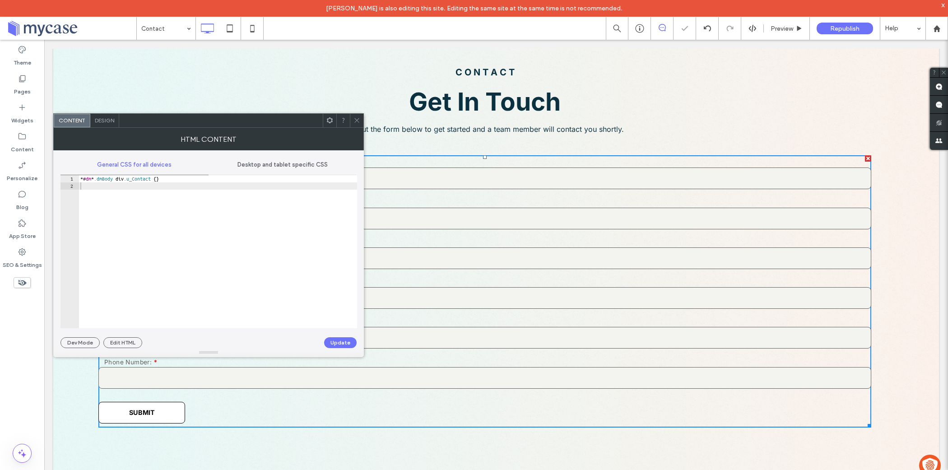
click at [157, 225] on div "* #dm * .dmBody div .u_Contact { }" at bounding box center [218, 259] width 279 height 168
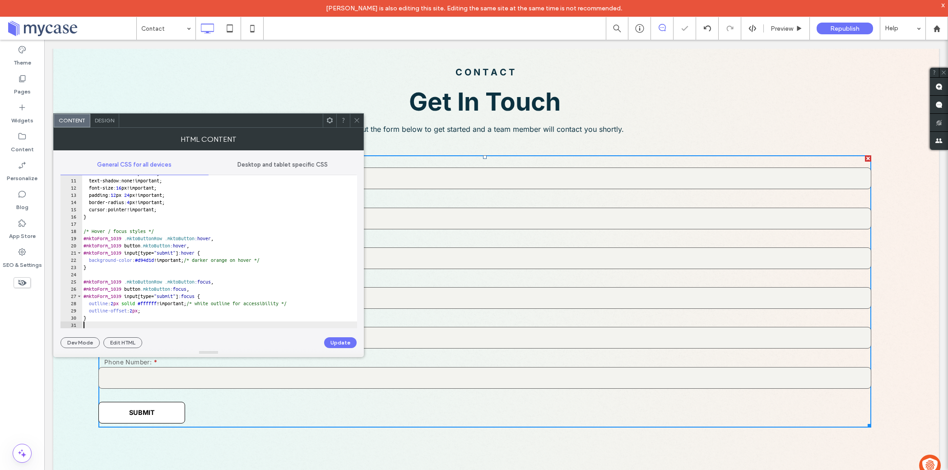
scroll to position [70, 0]
click at [333, 341] on button "Update" at bounding box center [340, 342] width 33 height 11
click at [355, 123] on icon at bounding box center [356, 120] width 7 height 7
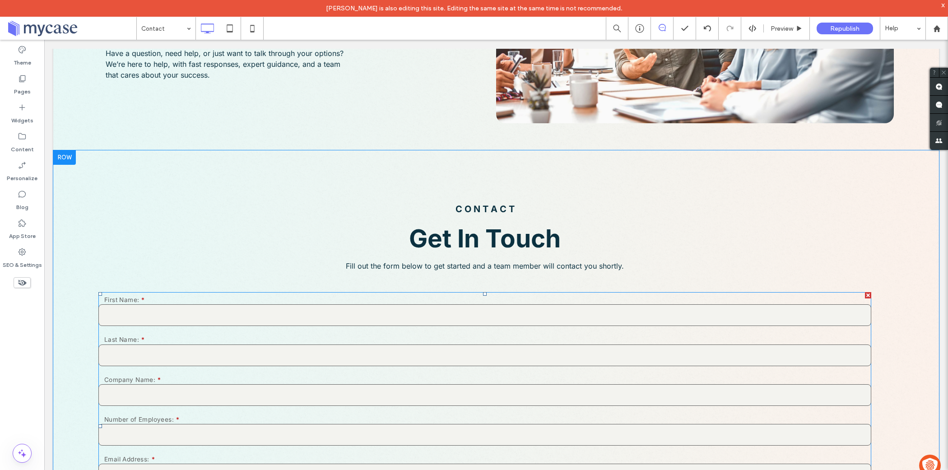
scroll to position [200, 0]
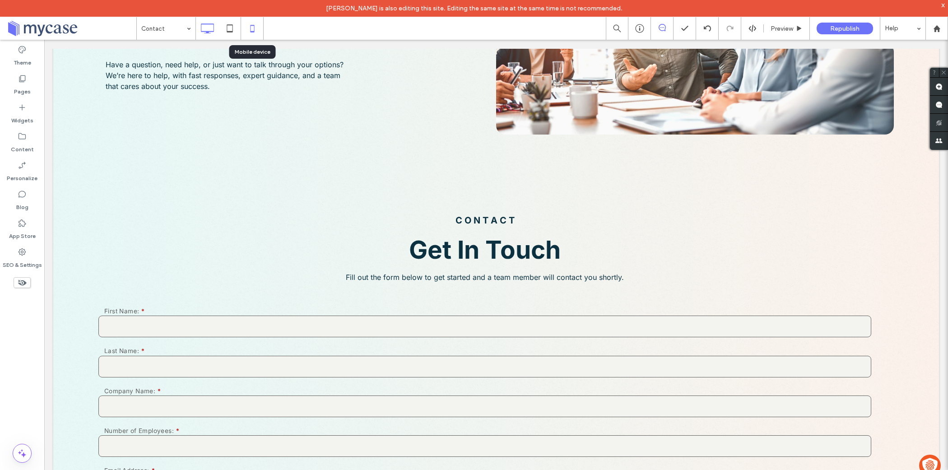
click at [256, 32] on icon at bounding box center [252, 28] width 18 height 18
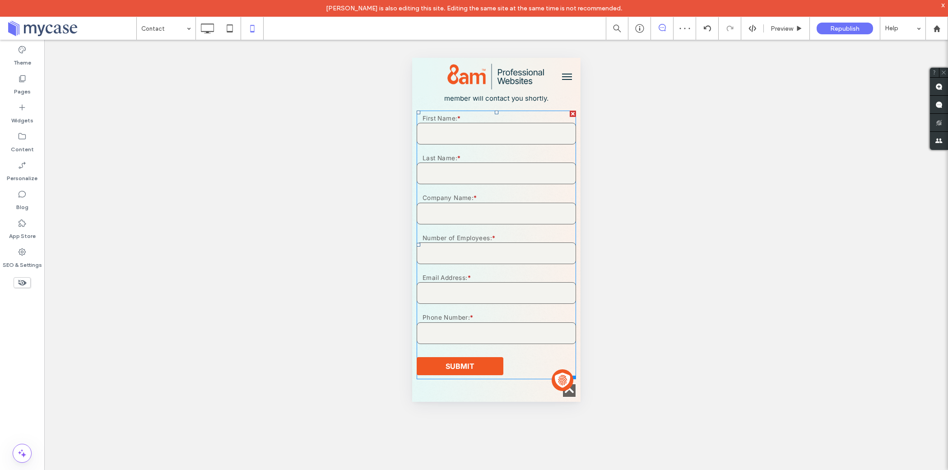
scroll to position [358, 0]
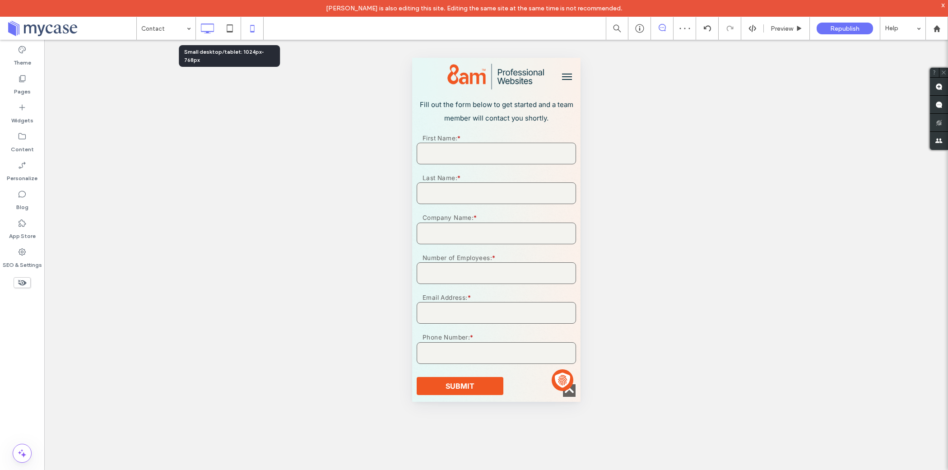
click at [211, 30] on icon at bounding box center [207, 28] width 18 height 18
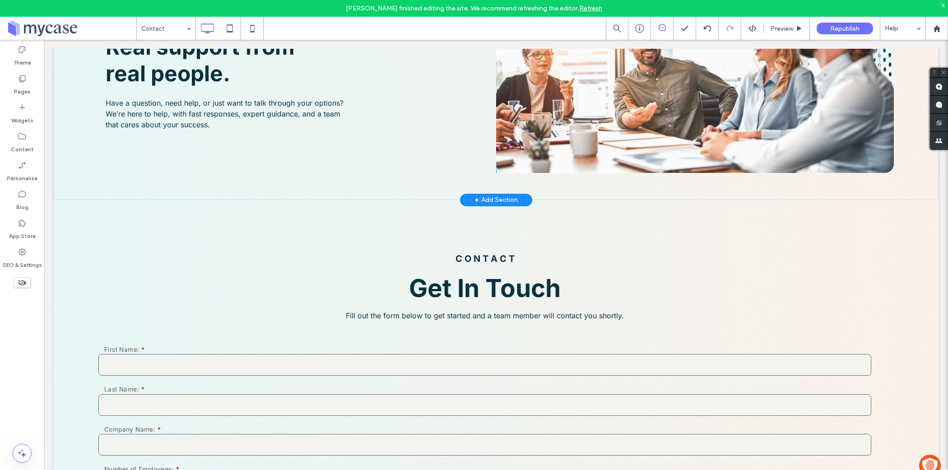
scroll to position [0, 0]
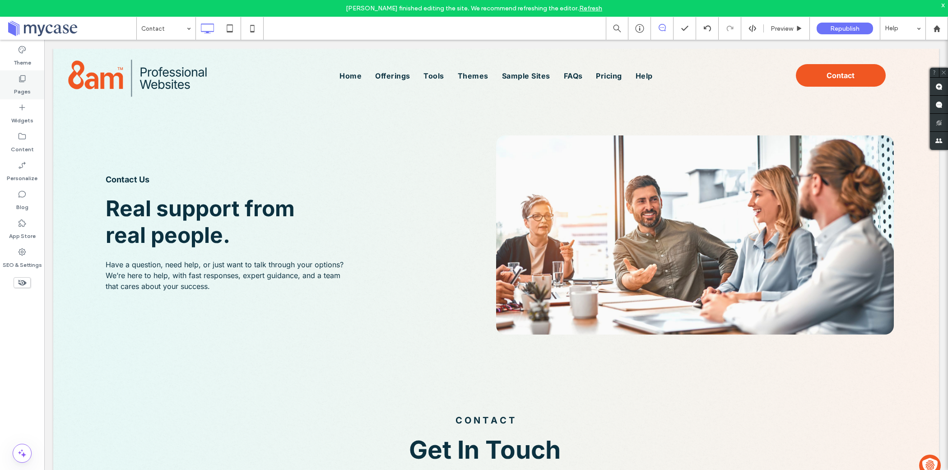
click at [19, 96] on div "Pages" at bounding box center [22, 84] width 44 height 29
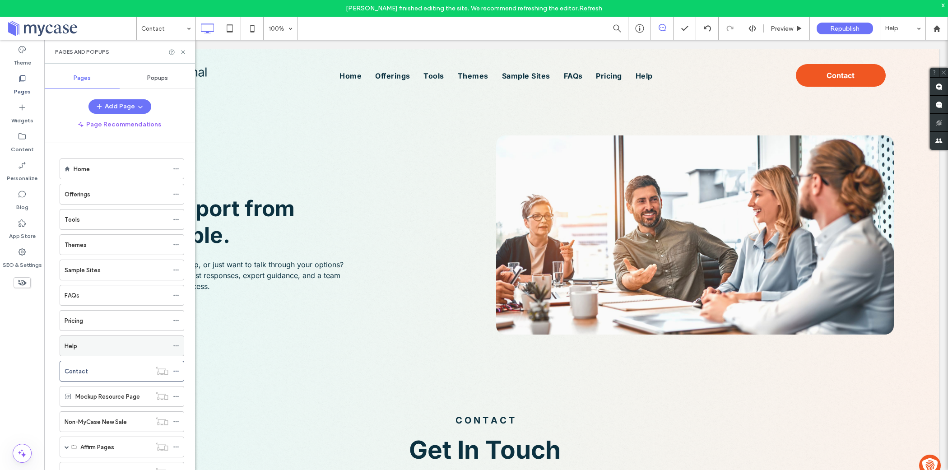
click at [112, 346] on div "Help" at bounding box center [117, 345] width 104 height 9
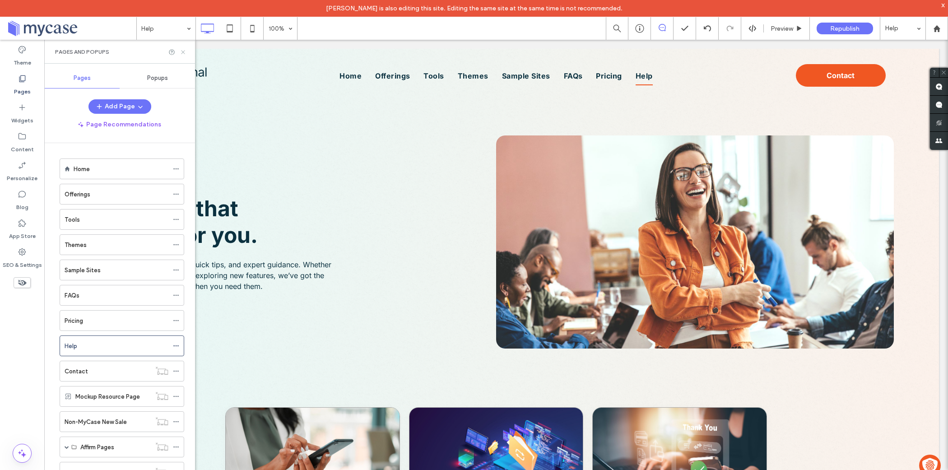
click at [183, 51] on use at bounding box center [183, 52] width 4 height 4
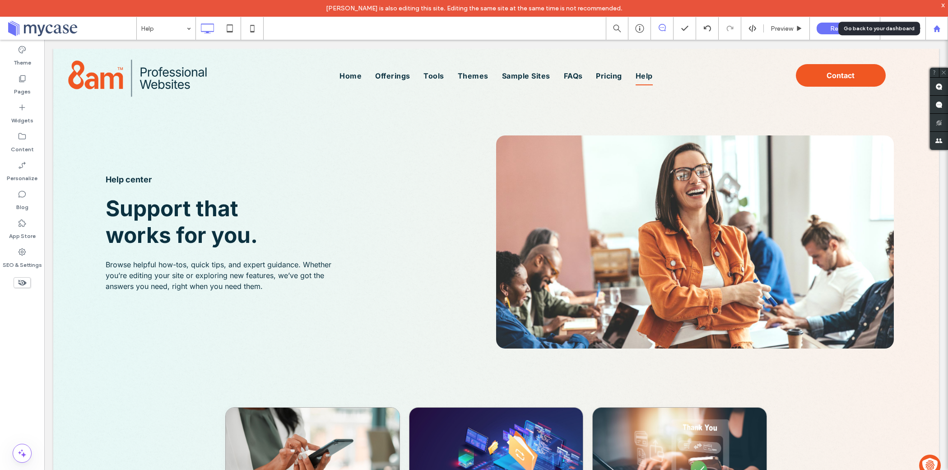
click at [938, 31] on use at bounding box center [936, 28] width 7 height 7
